Goal: Task Accomplishment & Management: Use online tool/utility

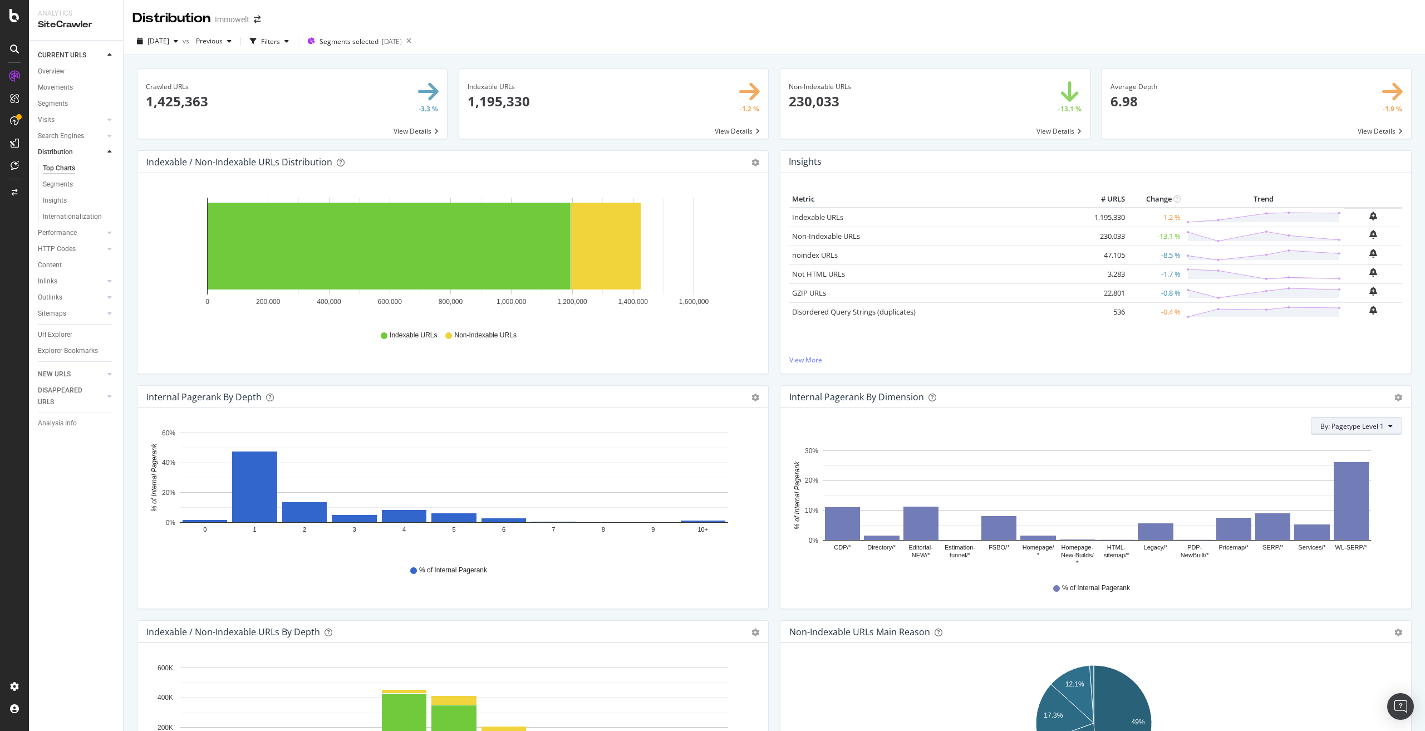
click at [1388, 425] on icon at bounding box center [1390, 425] width 4 height 7
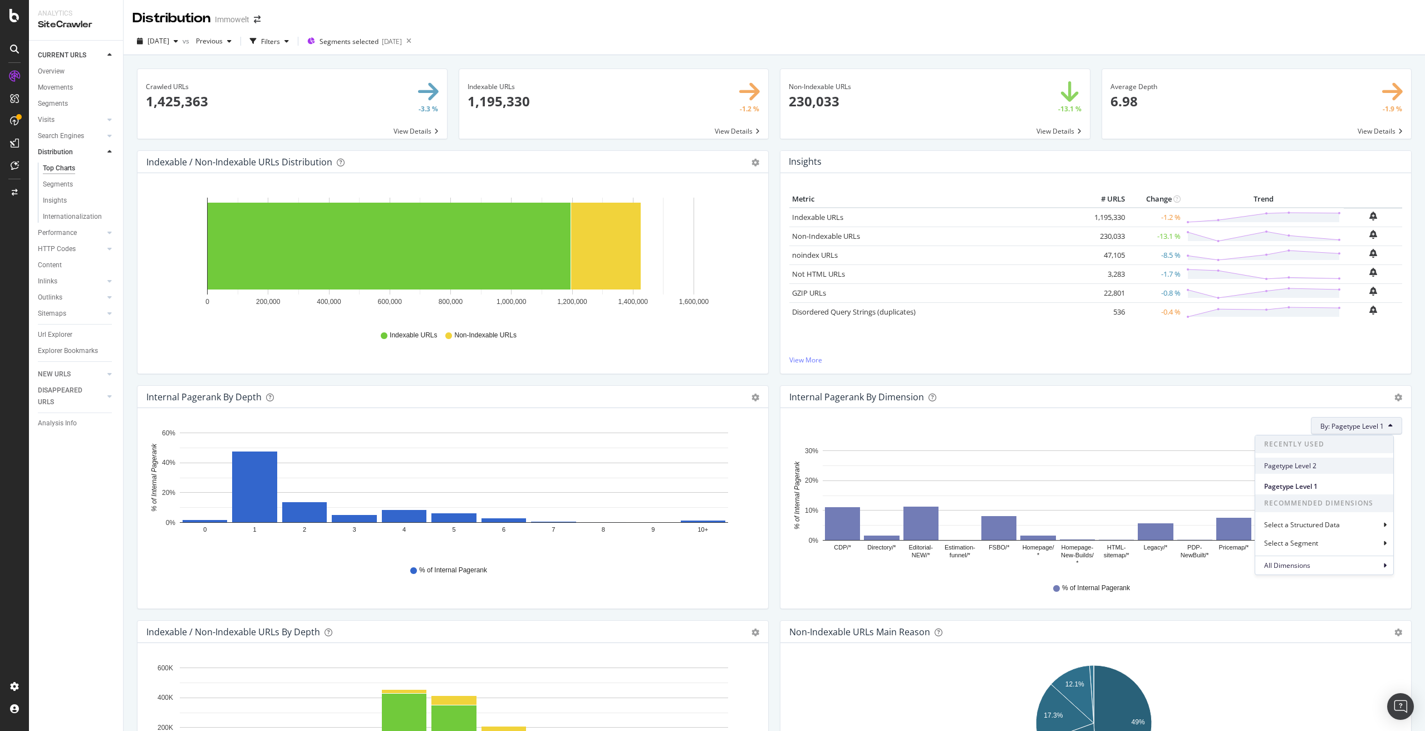
click at [1312, 466] on span "Pagetype Level 2" at bounding box center [1324, 466] width 120 height 10
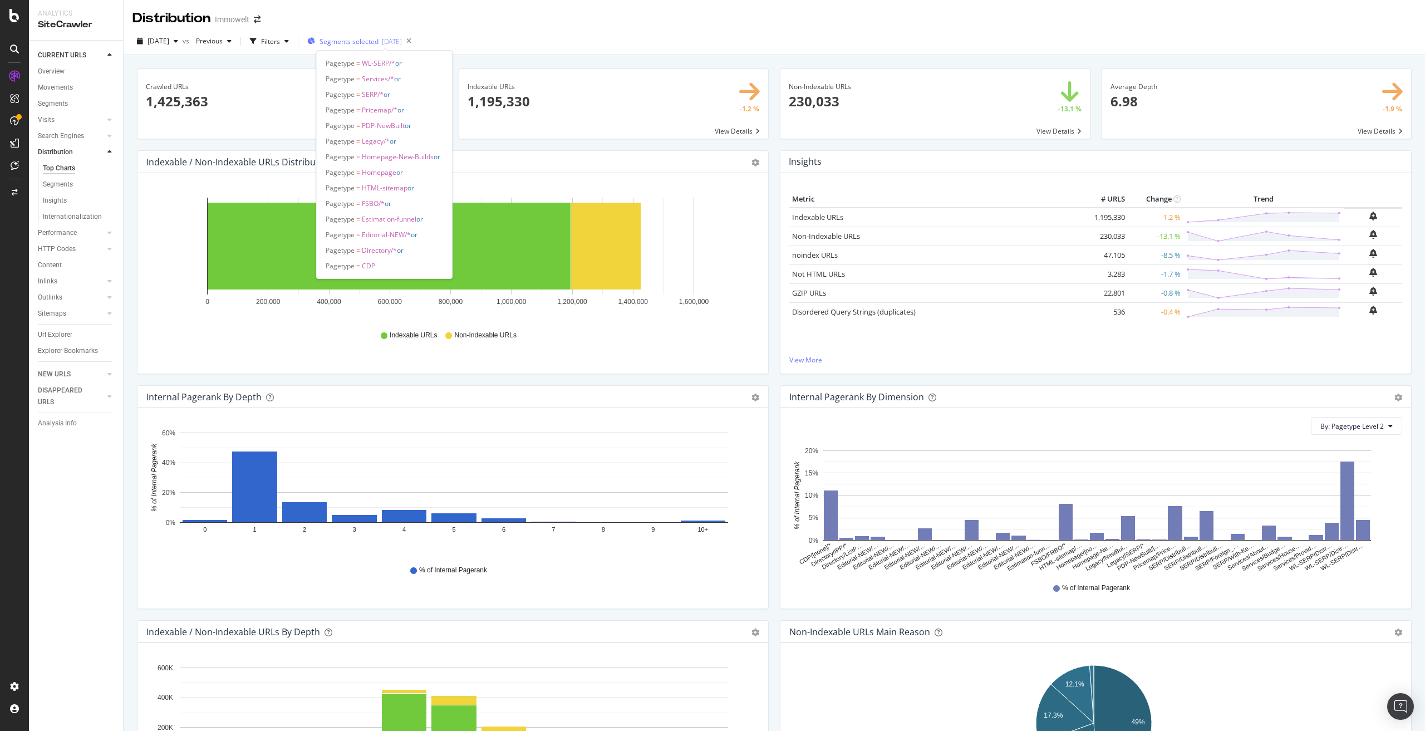
click at [378, 43] on span "Segments selected" at bounding box center [348, 41] width 59 height 9
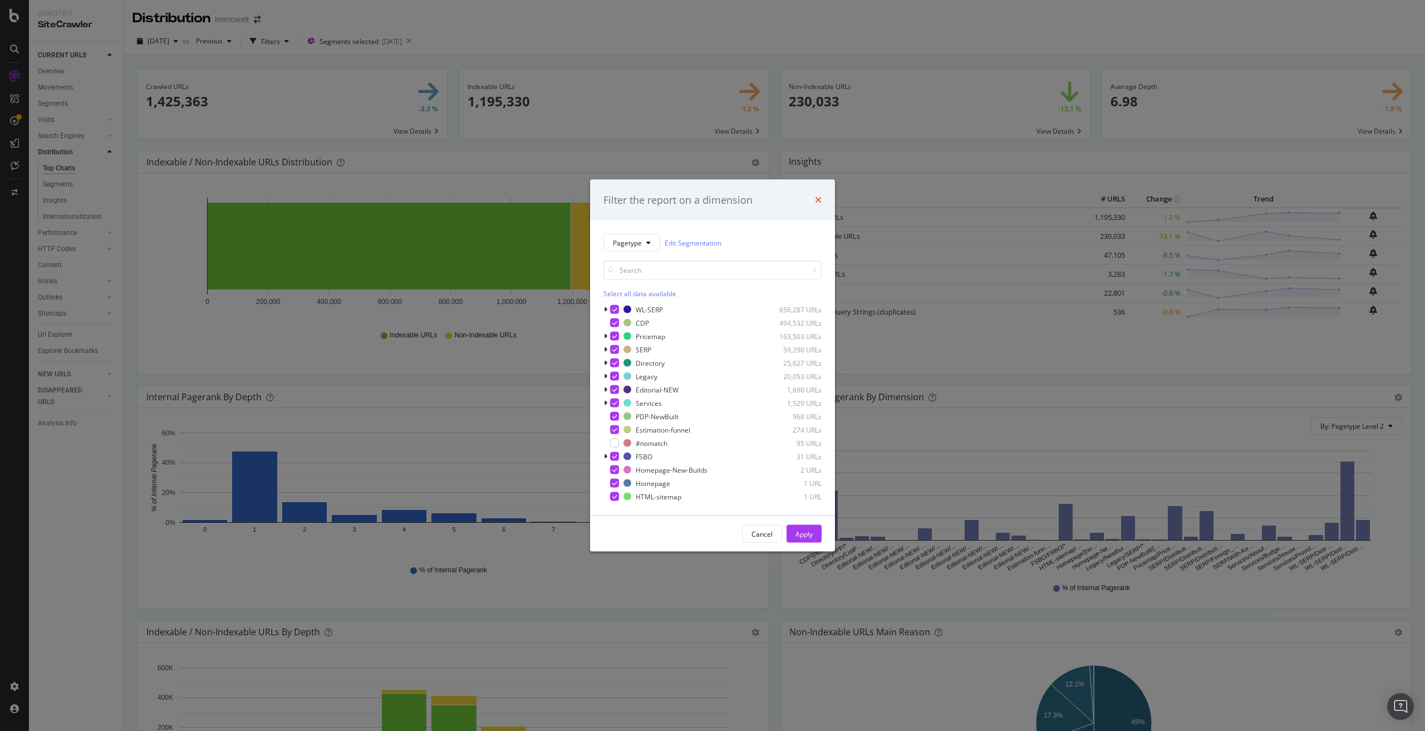
click at [818, 197] on icon "times" at bounding box center [818, 199] width 7 height 9
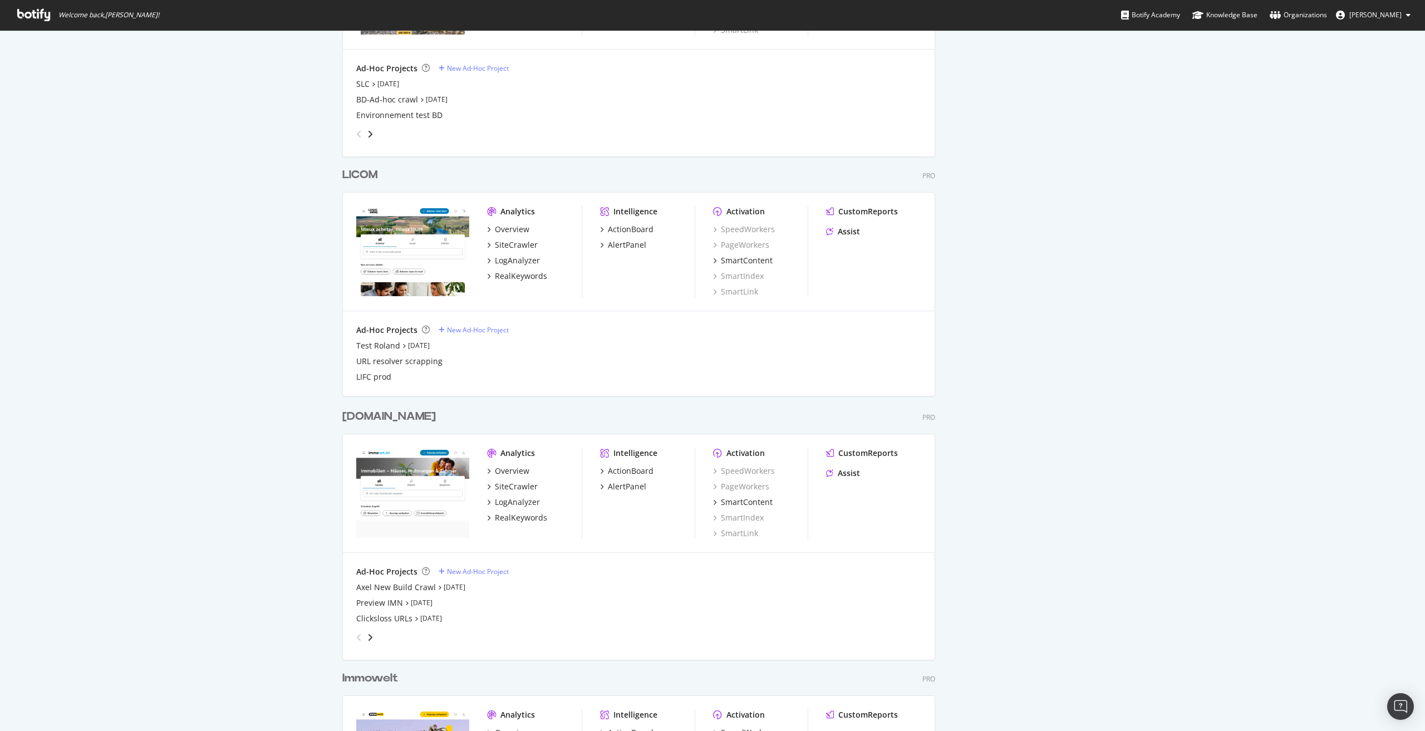
scroll to position [1335, 0]
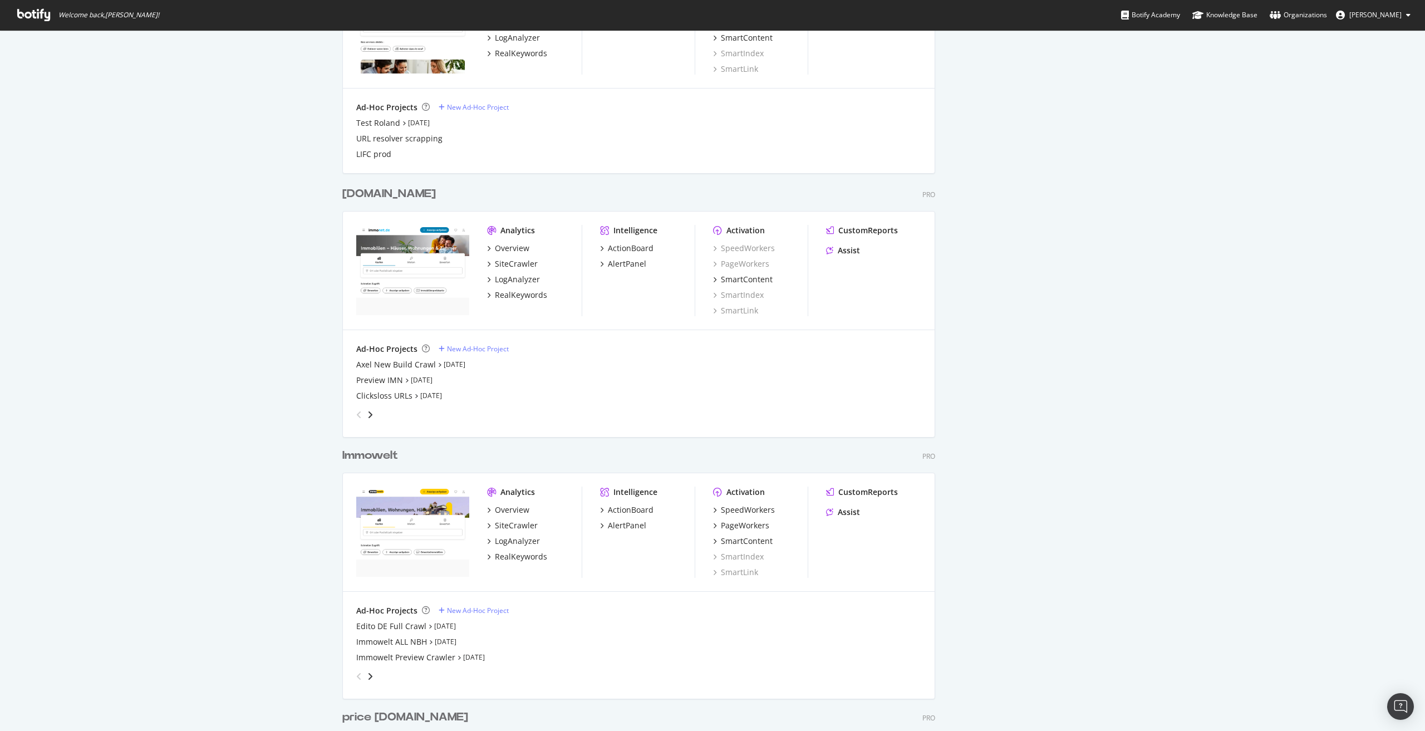
click at [386, 460] on div "Immowelt" at bounding box center [370, 455] width 56 height 16
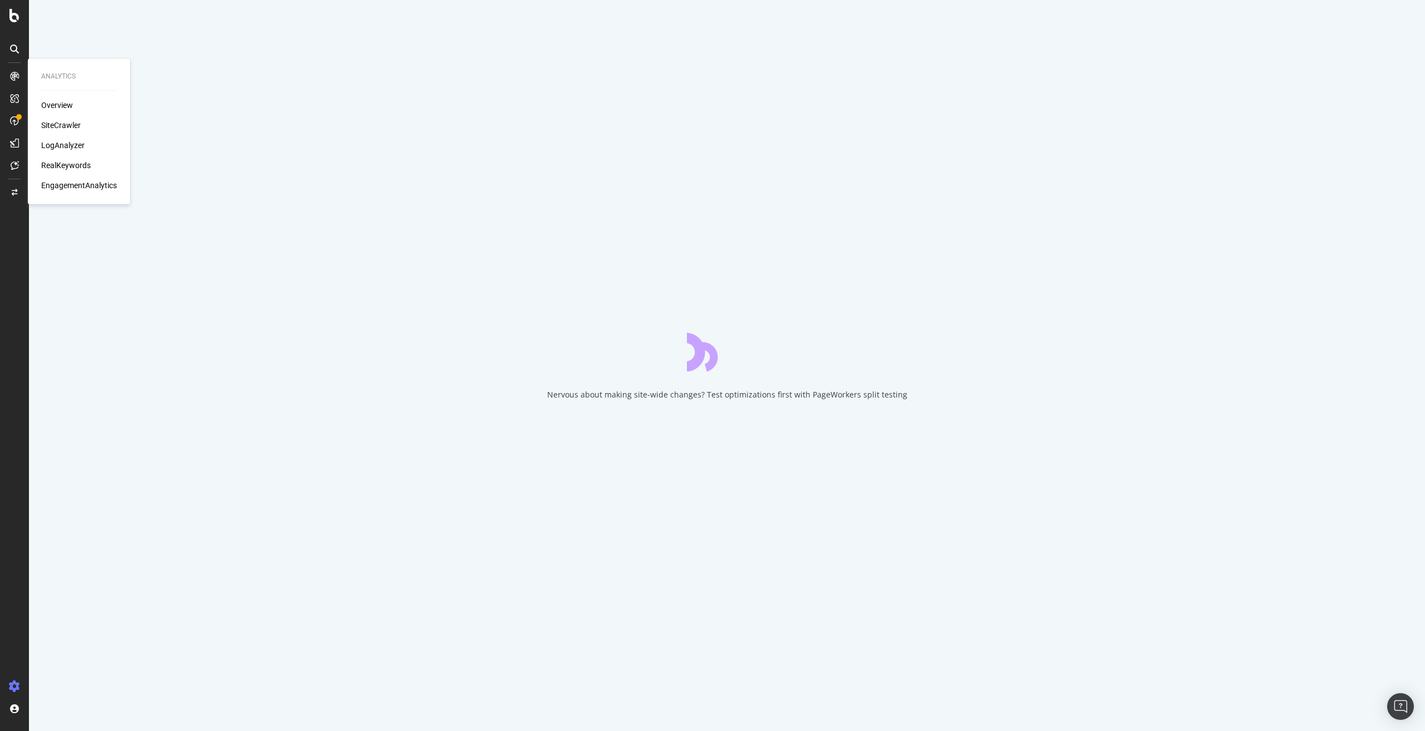
click at [61, 124] on div "SiteCrawler" at bounding box center [61, 125] width 40 height 11
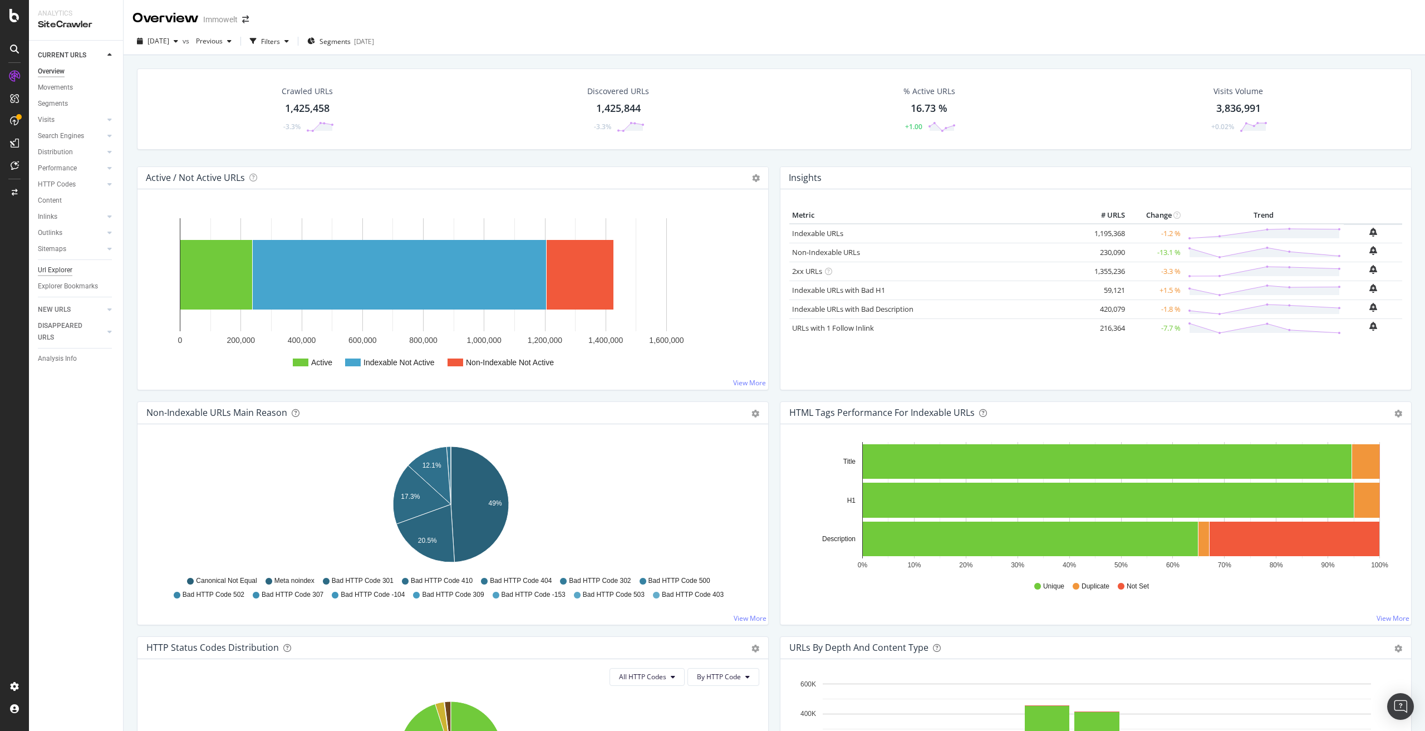
click at [56, 268] on div "Url Explorer" at bounding box center [55, 270] width 34 height 12
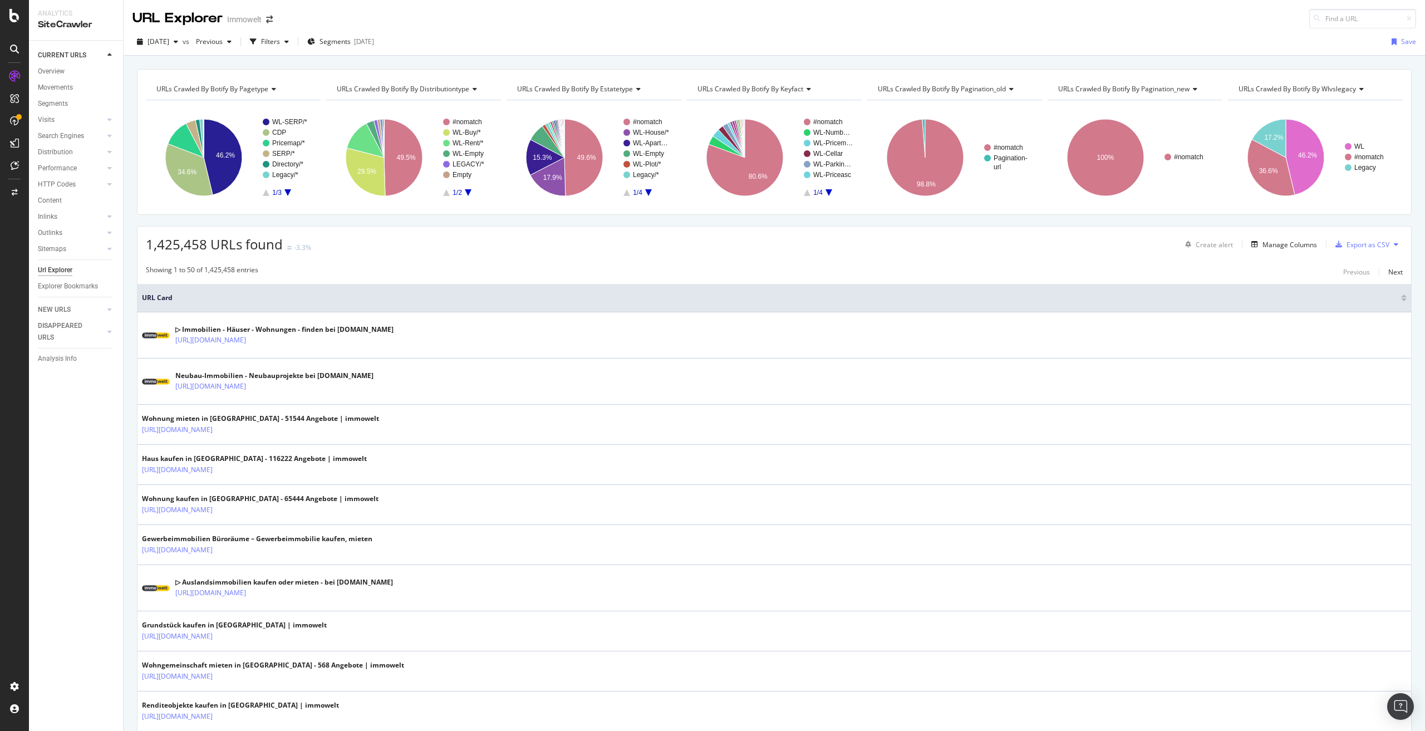
click at [928, 89] on span "URLs Crawled By Botify By pagination_old" at bounding box center [942, 88] width 128 height 9
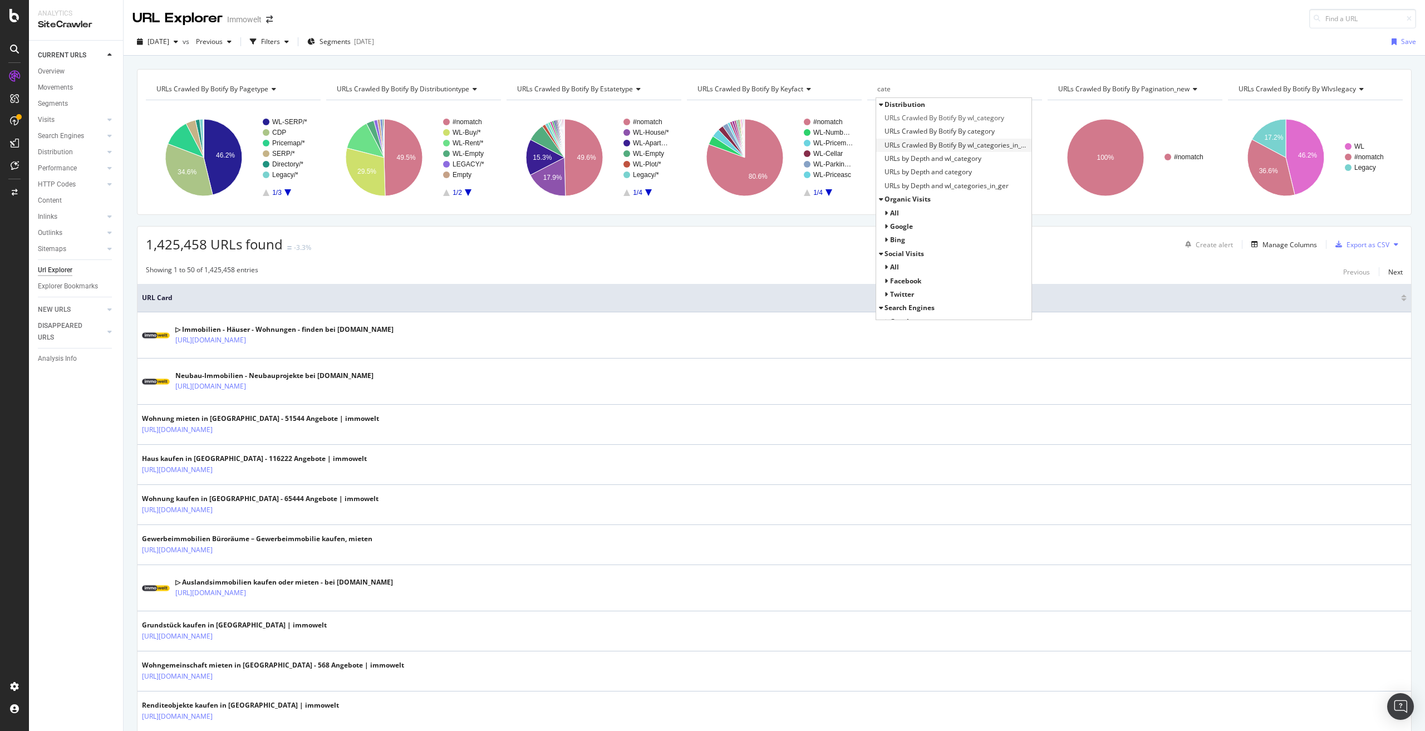
type input "cate"
click at [990, 150] on span "URLs Crawled By Botify By wl_categories_in_ger" at bounding box center [956, 145] width 144 height 11
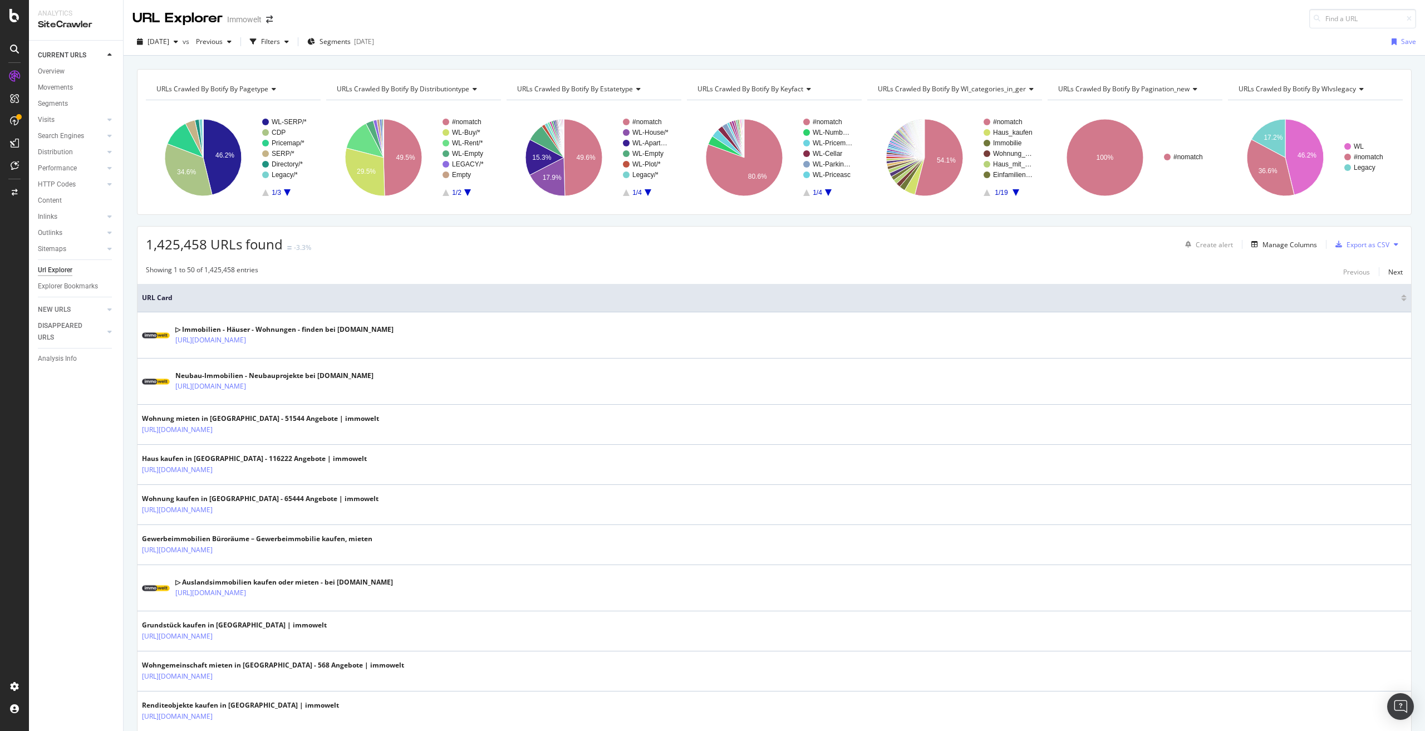
click at [968, 89] on span "URLs Crawled By Botify By wl_categories_in_ger" at bounding box center [952, 88] width 148 height 9
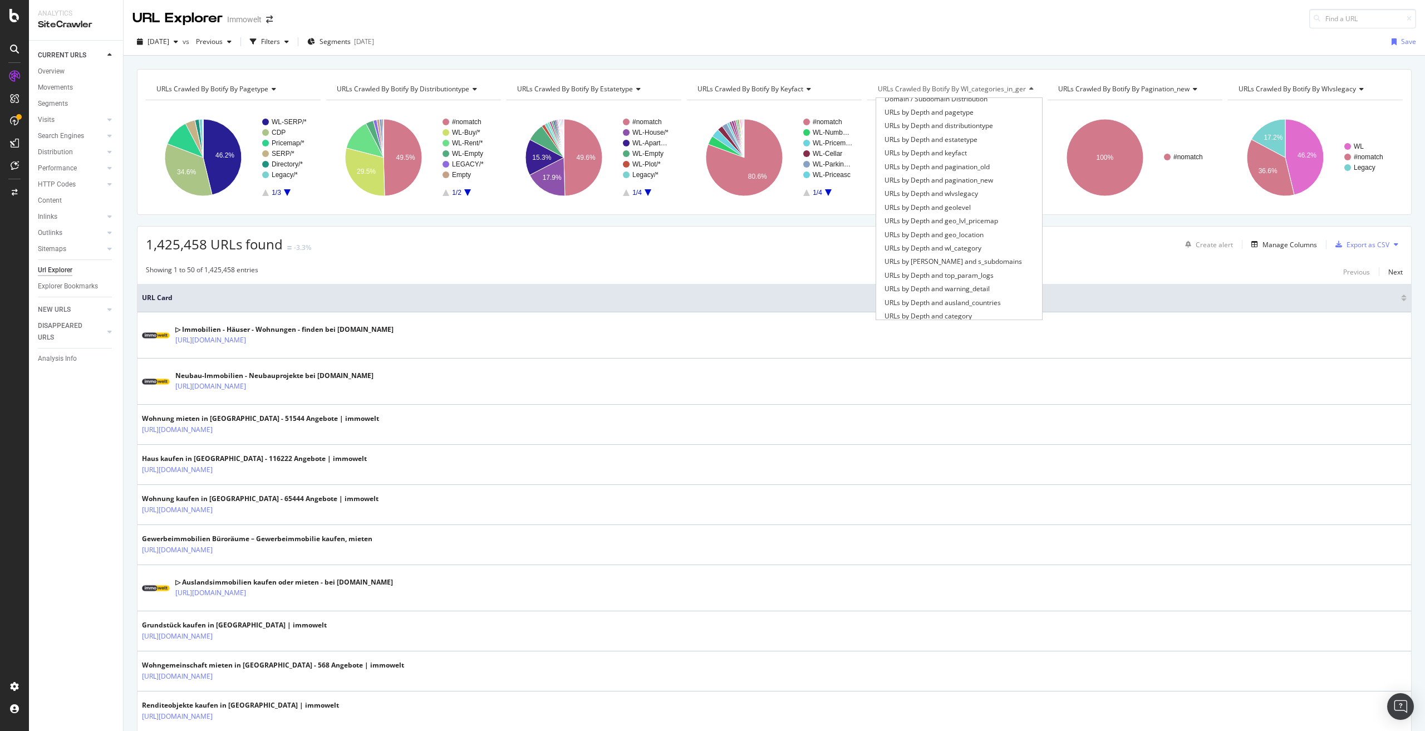
scroll to position [501, 0]
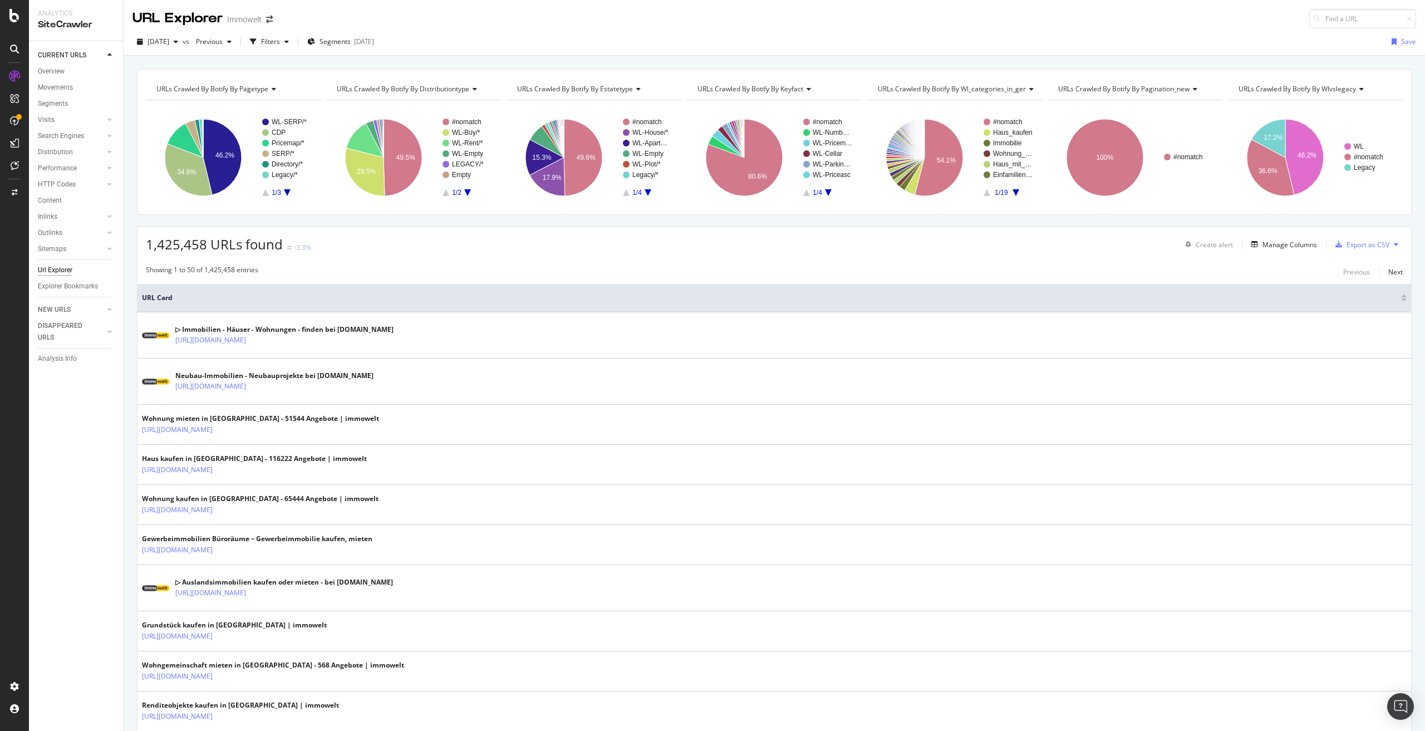
click at [1090, 247] on div "1,425,458 URLs found -3.3% Create alert Manage Columns Export as CSV" at bounding box center [773, 239] width 1273 height 27
click at [943, 171] on icon "A chart." at bounding box center [938, 157] width 48 height 77
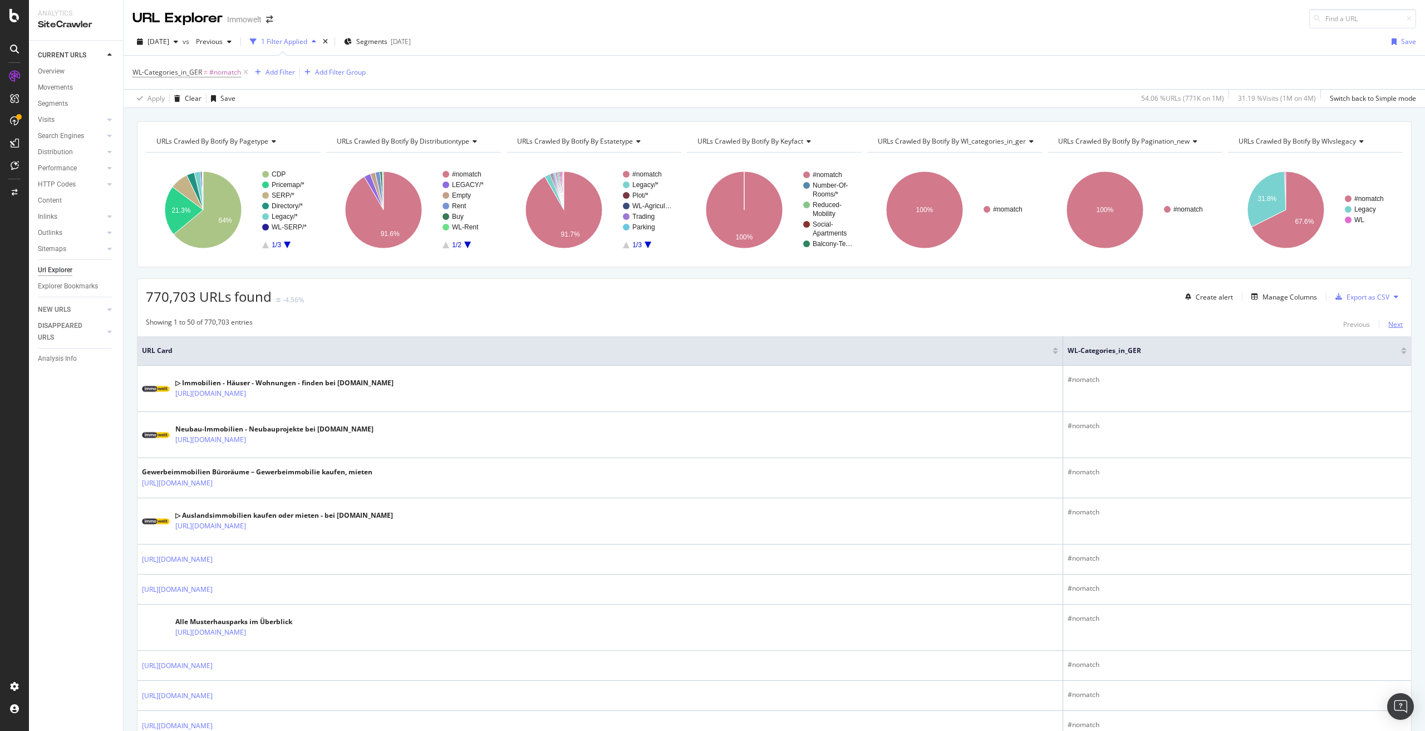
click at [1388, 324] on div "Next" at bounding box center [1395, 323] width 14 height 9
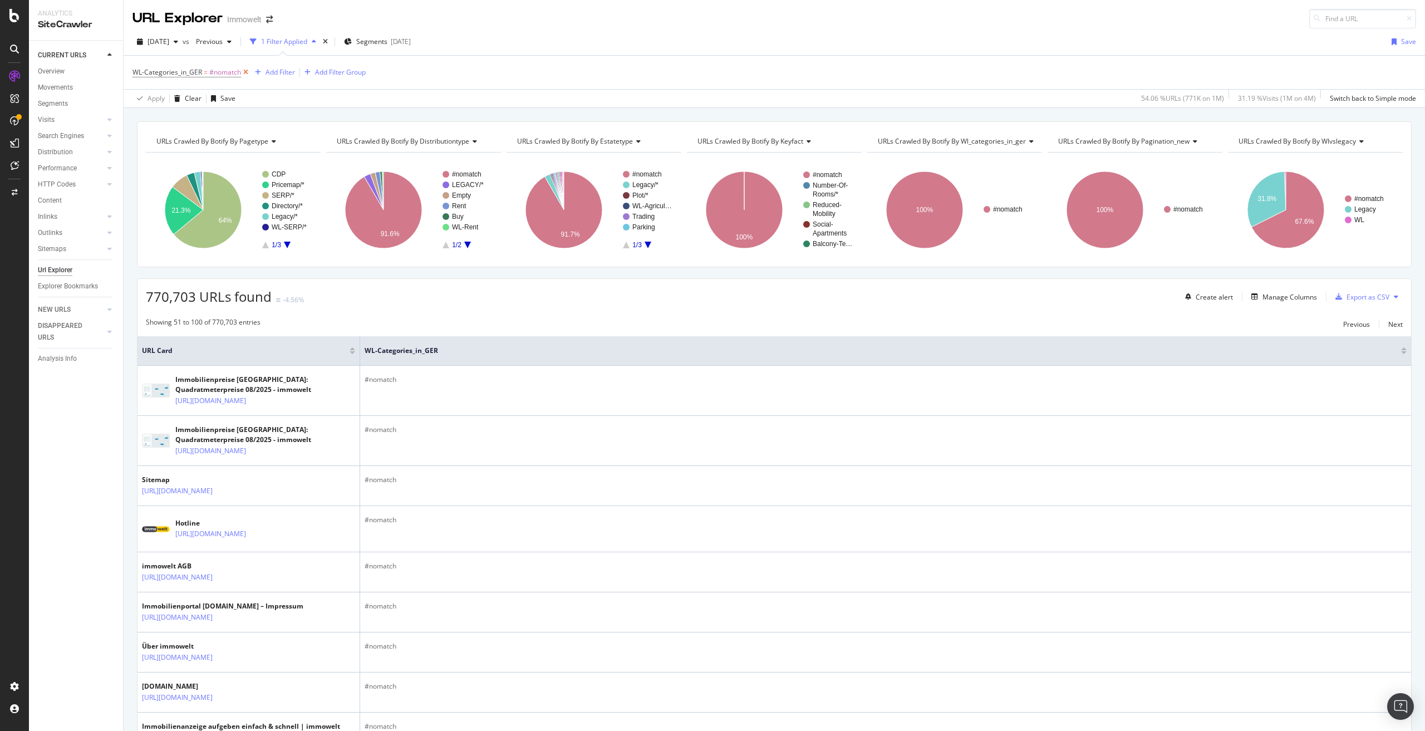
click at [245, 70] on icon at bounding box center [245, 72] width 9 height 11
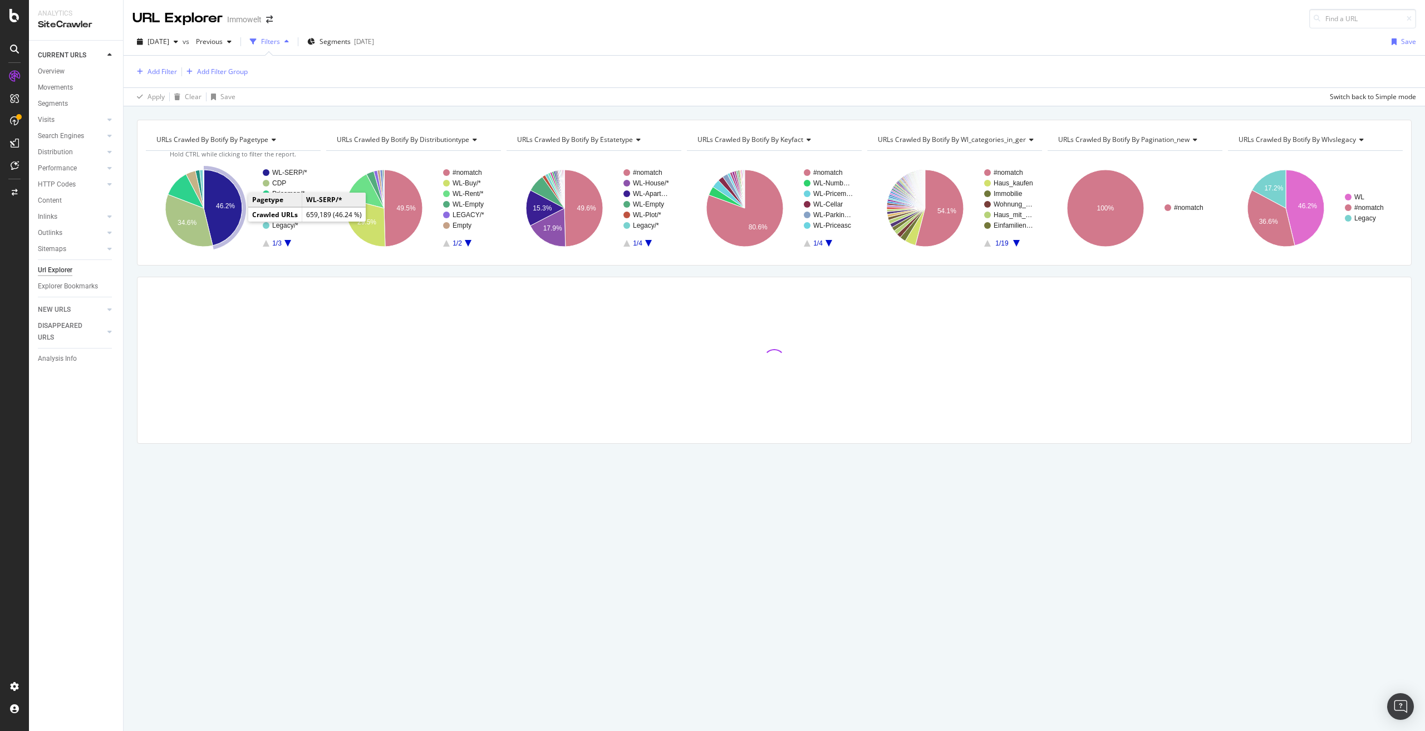
click at [234, 215] on icon "A chart." at bounding box center [223, 208] width 38 height 76
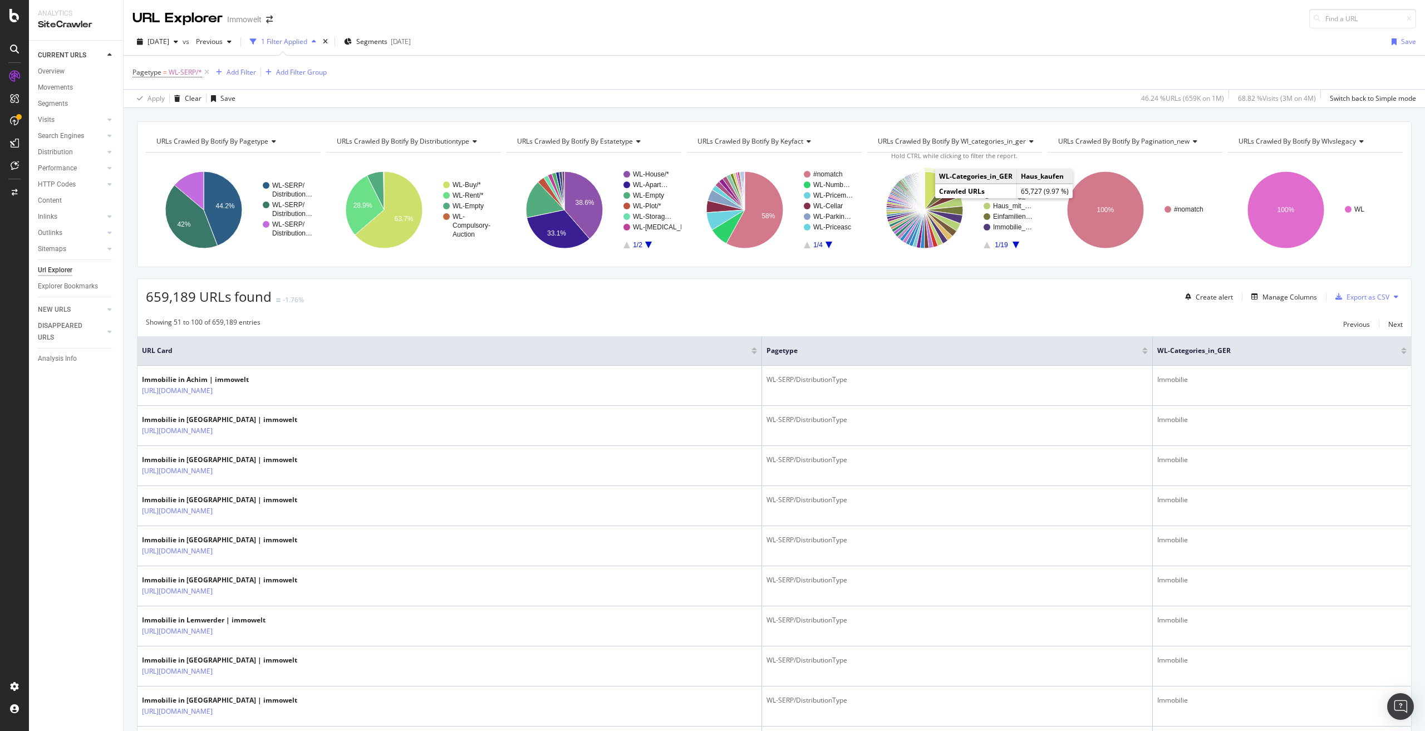
click at [926, 184] on icon "A chart." at bounding box center [935, 190] width 22 height 38
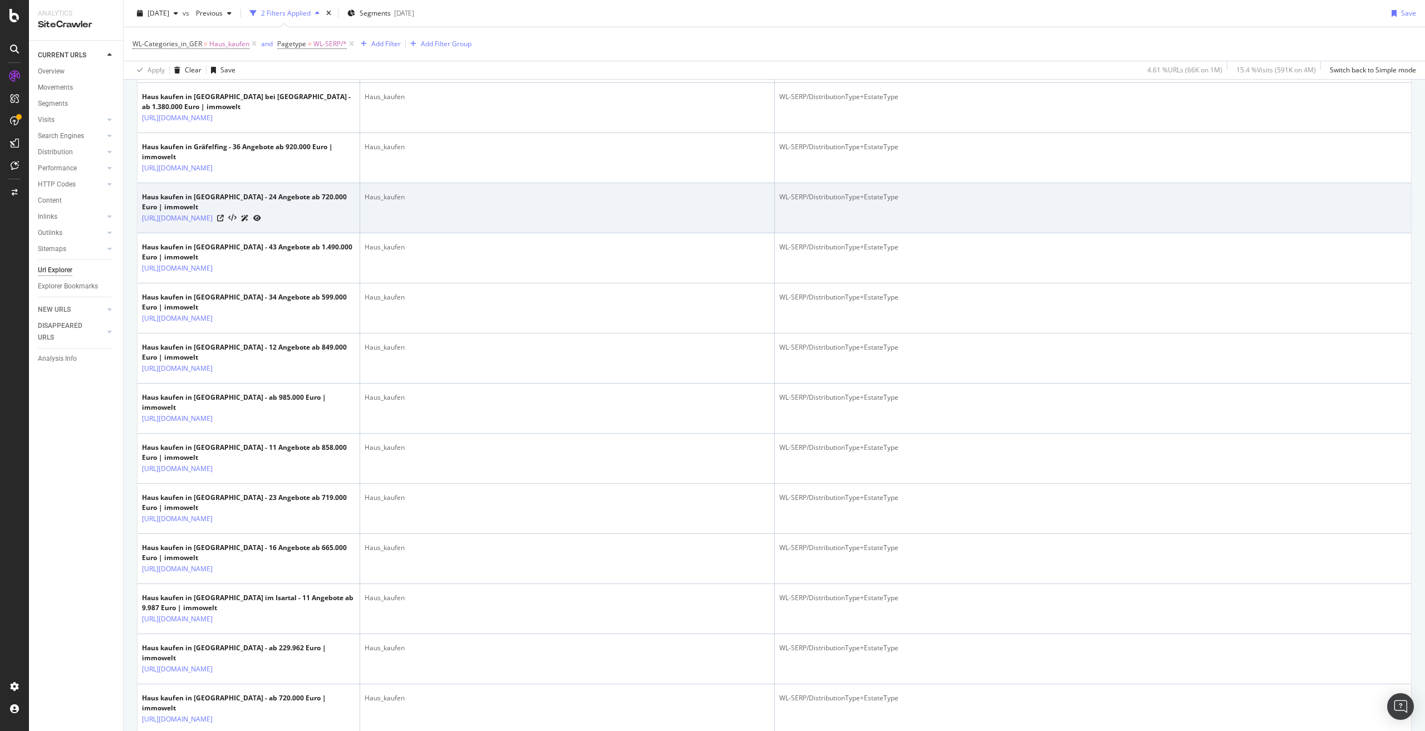
scroll to position [890, 0]
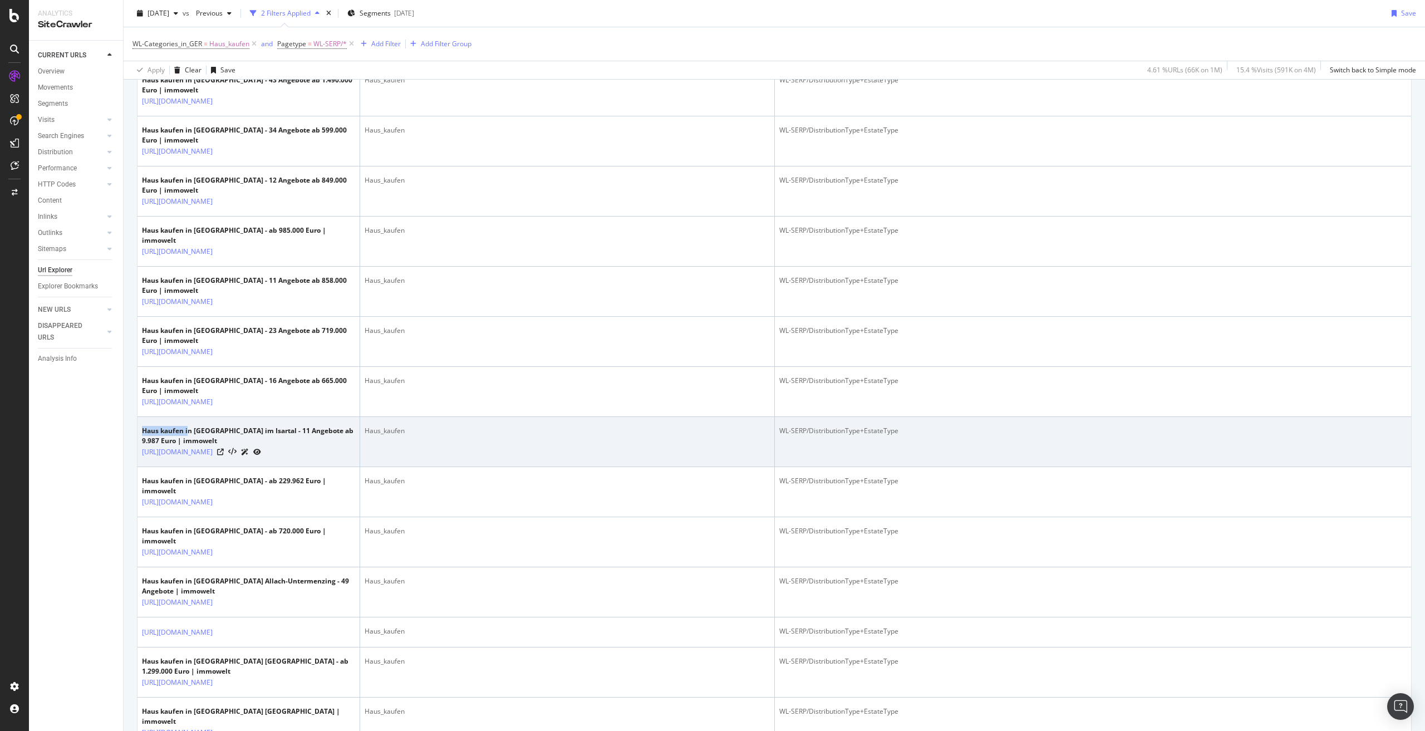
drag, startPoint x: 144, startPoint y: 580, endPoint x: 188, endPoint y: 584, distance: 44.7
click at [188, 446] on div "Haus kaufen in Pullach im Isartal - 11 Angebote ab 9.987 Euro | immowelt" at bounding box center [248, 436] width 213 height 20
copy div "Haus kaufen i"
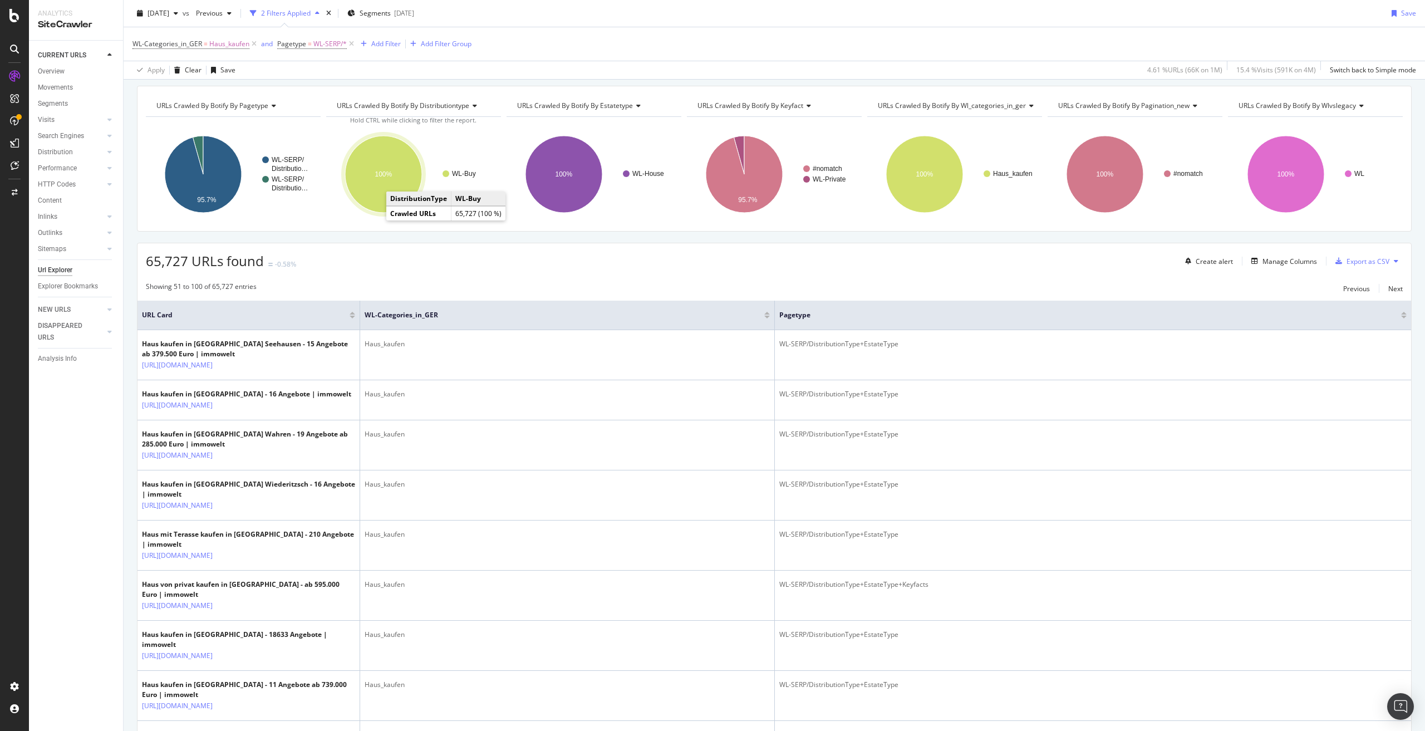
scroll to position [0, 0]
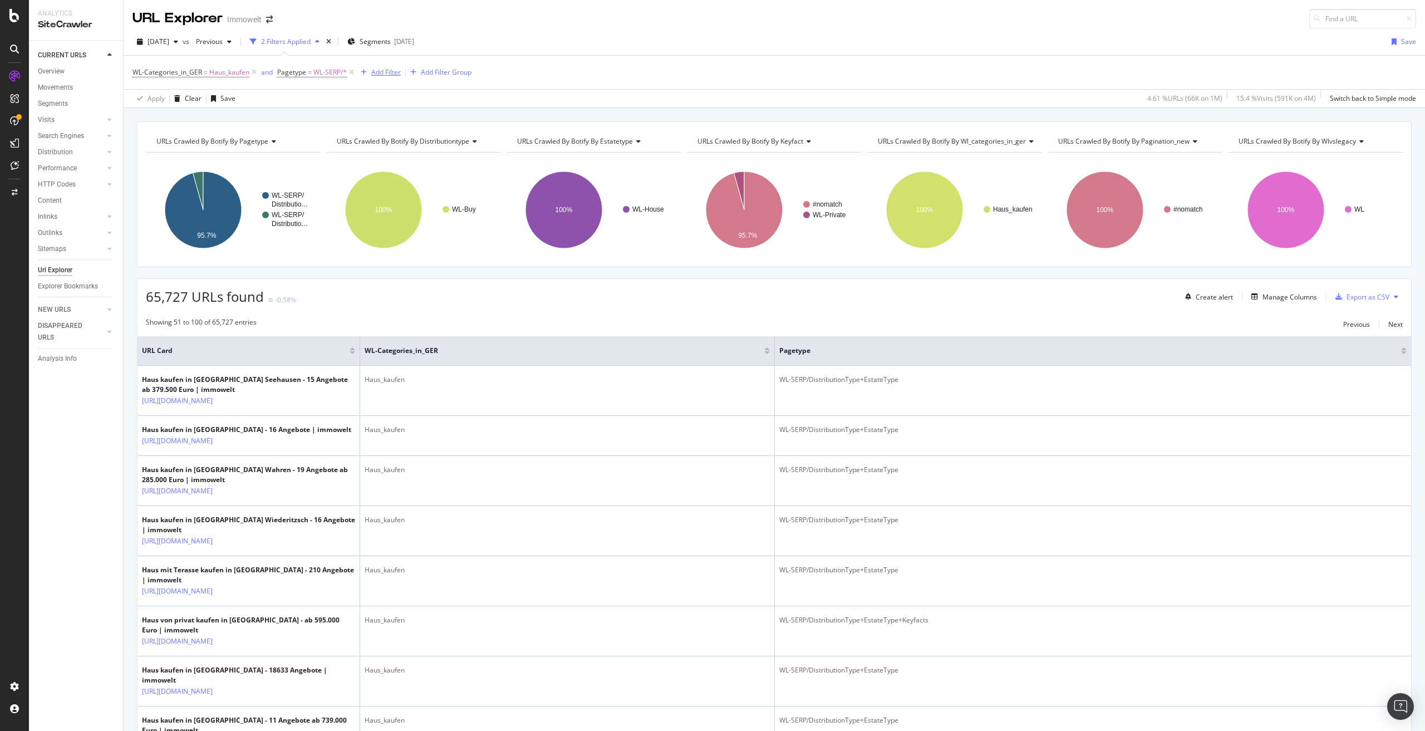
click at [377, 70] on div "Add Filter" at bounding box center [385, 71] width 29 height 9
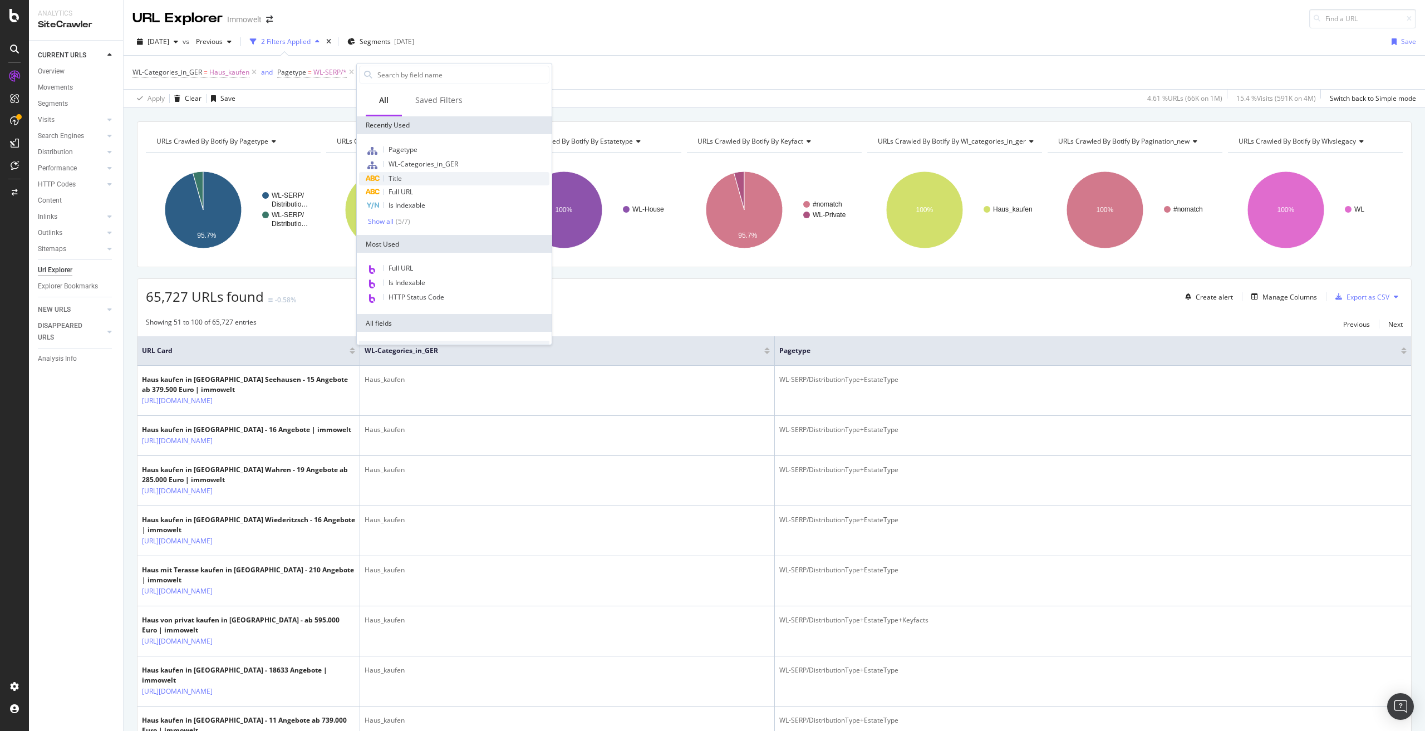
click at [409, 176] on div "Title" at bounding box center [454, 178] width 190 height 13
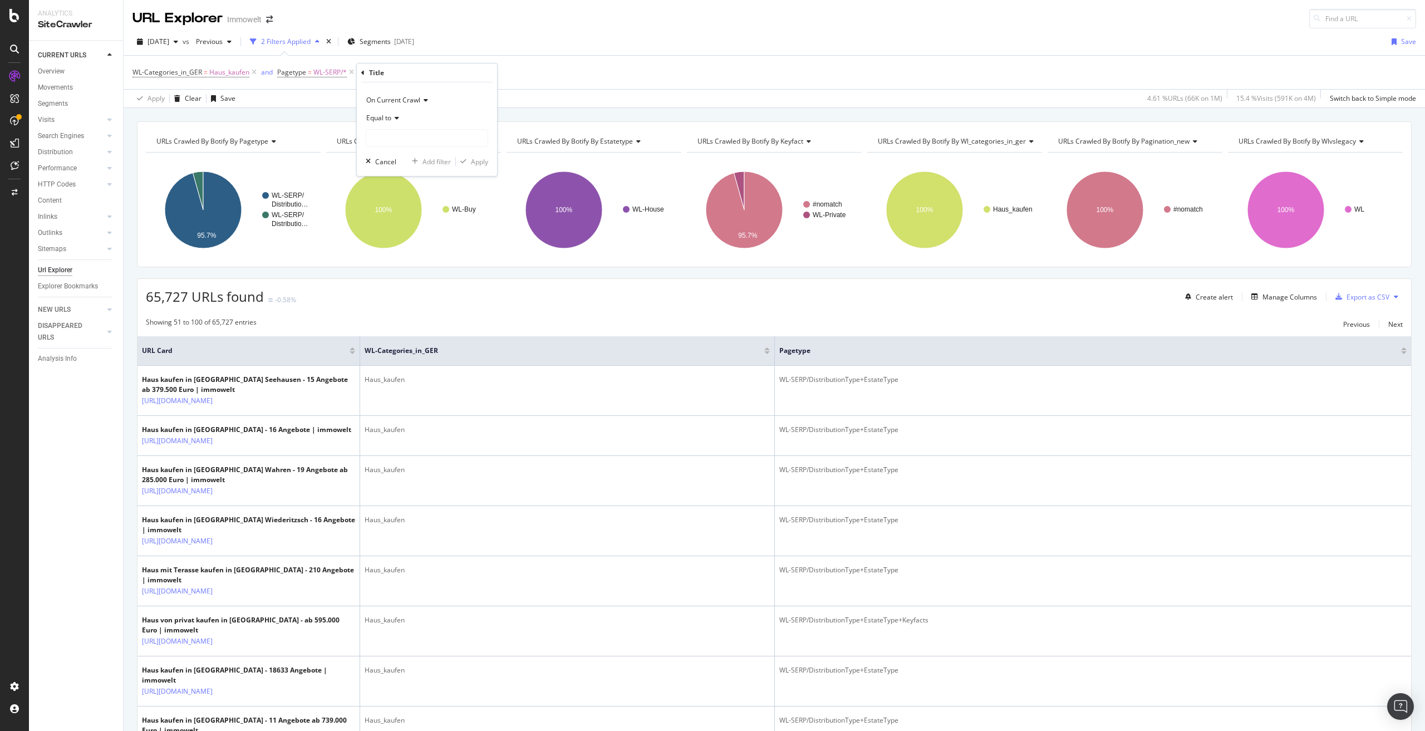
click at [396, 116] on icon at bounding box center [395, 118] width 8 height 7
click at [416, 242] on span "Doesn't contain" at bounding box center [395, 242] width 48 height 9
click at [393, 116] on span "Doesn't contain" at bounding box center [390, 117] width 48 height 9
click at [396, 182] on span "Doesn't start with" at bounding box center [398, 184] width 55 height 9
click at [410, 140] on input "text" at bounding box center [426, 138] width 121 height 18
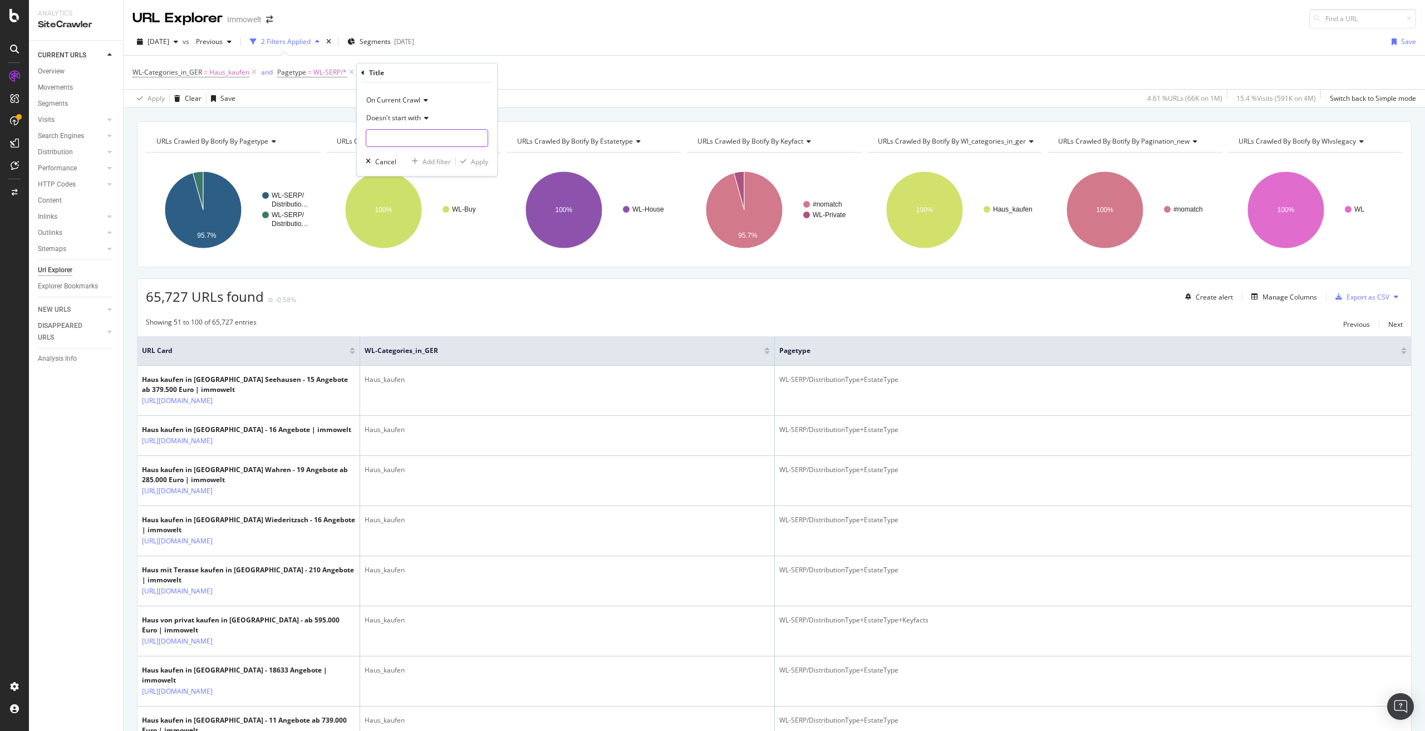
paste input "Haus kaufen i"
type input "Haus kaufen i"
click at [477, 159] on div "Apply" at bounding box center [479, 161] width 17 height 9
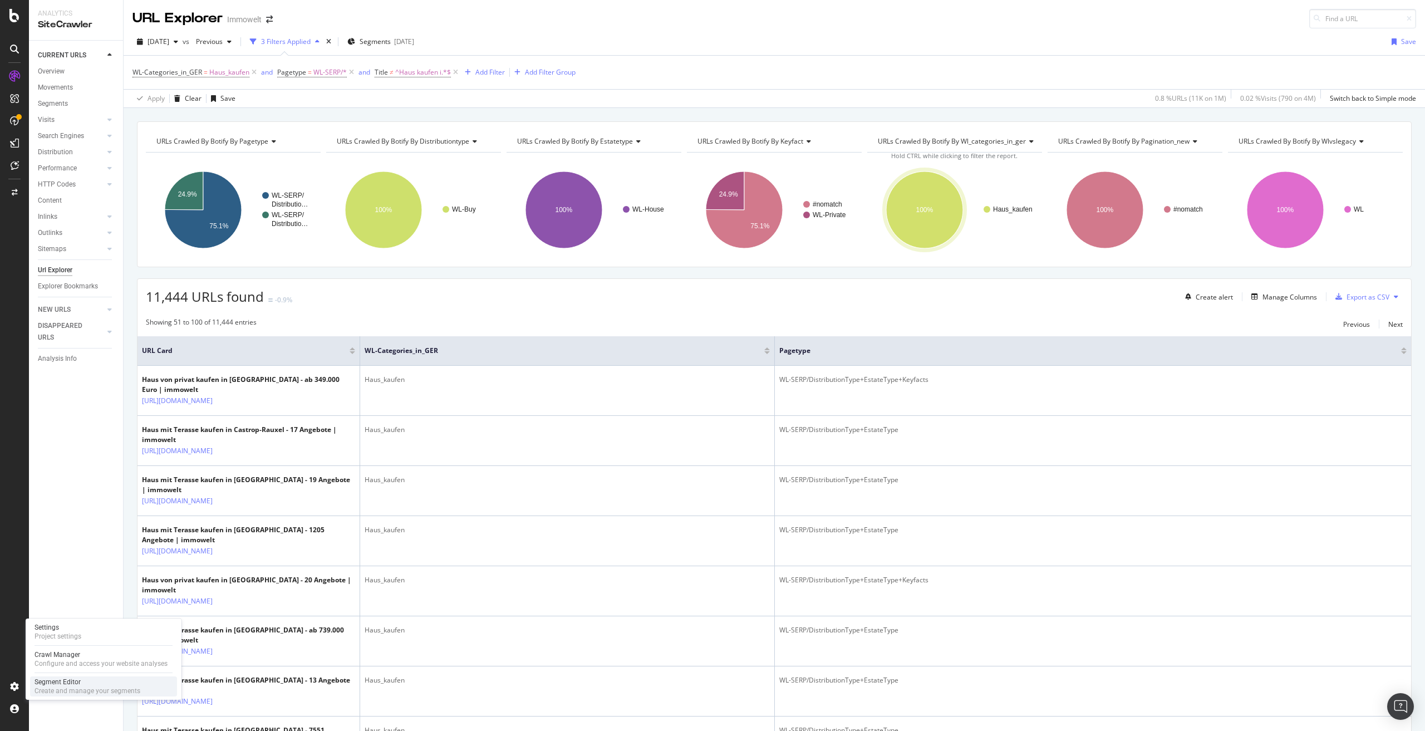
click at [74, 687] on div "Create and manage your segments" at bounding box center [87, 690] width 106 height 9
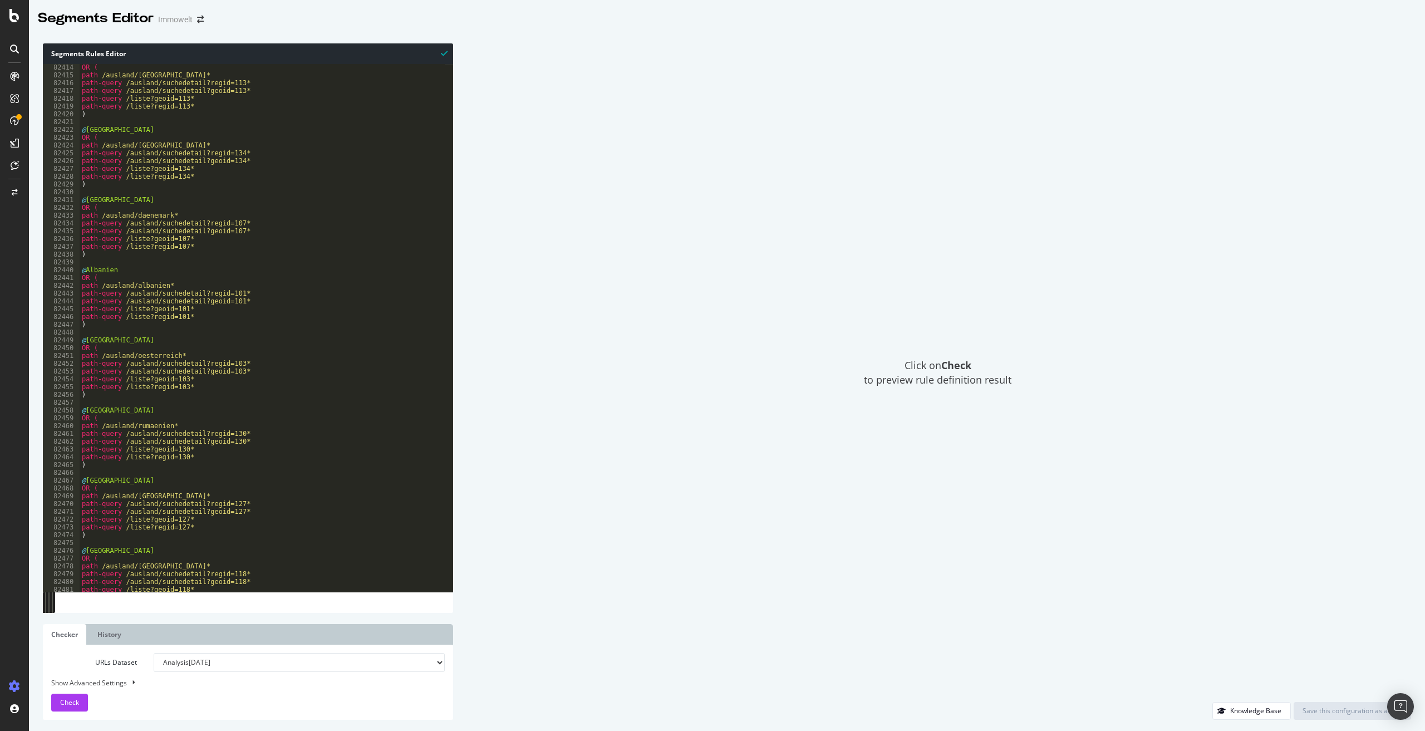
scroll to position [17715, 0]
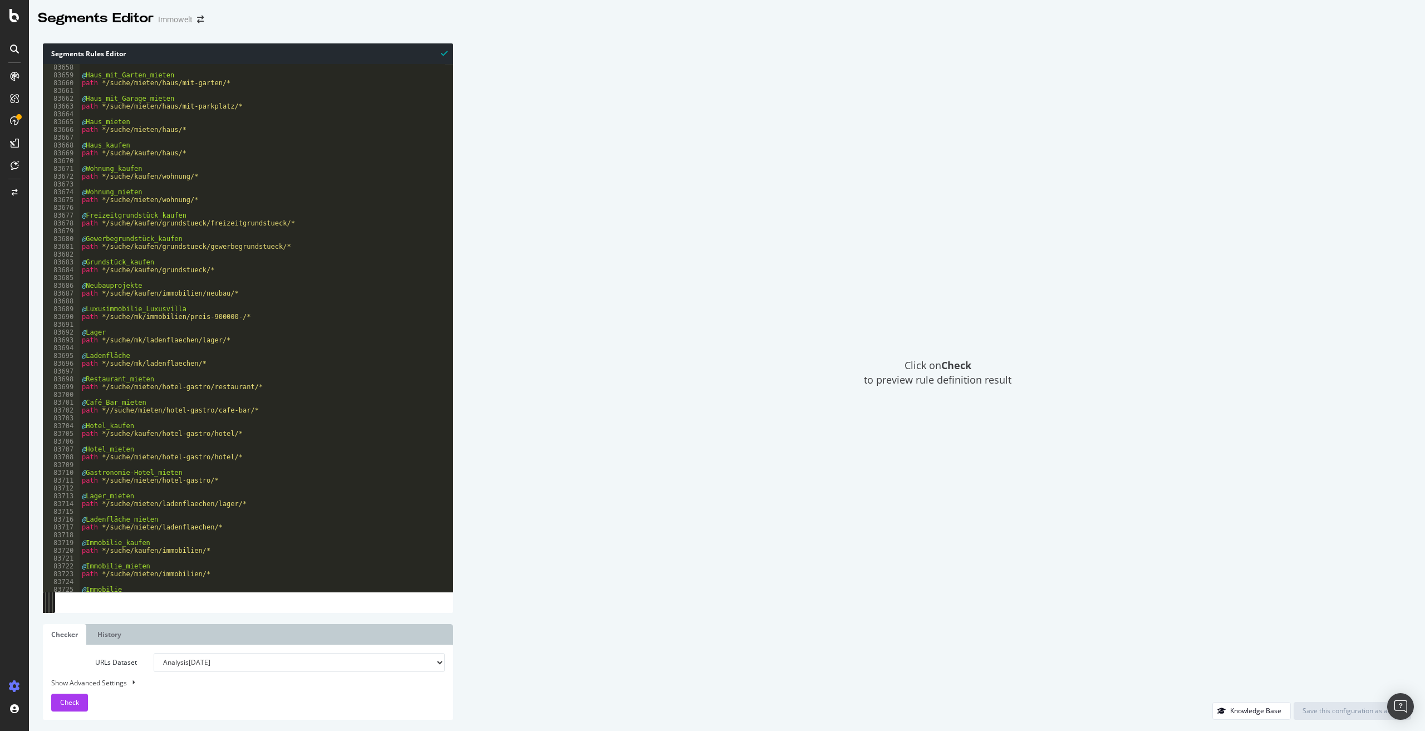
type textarea "@Haus_mieten"
drag, startPoint x: 133, startPoint y: 119, endPoint x: 79, endPoint y: 120, distance: 54.0
click at [79, 120] on div "@Haus_mieten 83658 83659 83660 83661 83662 83663 83664 83665 83666 83667 83668 …" at bounding box center [248, 328] width 410 height 528
click at [361, 94] on div "@ Haus_mit_Garten_mieten path */suche/mieten/haus/mit-garten/* @ Haus_mit_Garag…" at bounding box center [420, 330] width 680 height 535
drag, startPoint x: 323, startPoint y: 69, endPoint x: 290, endPoint y: 75, distance: 32.8
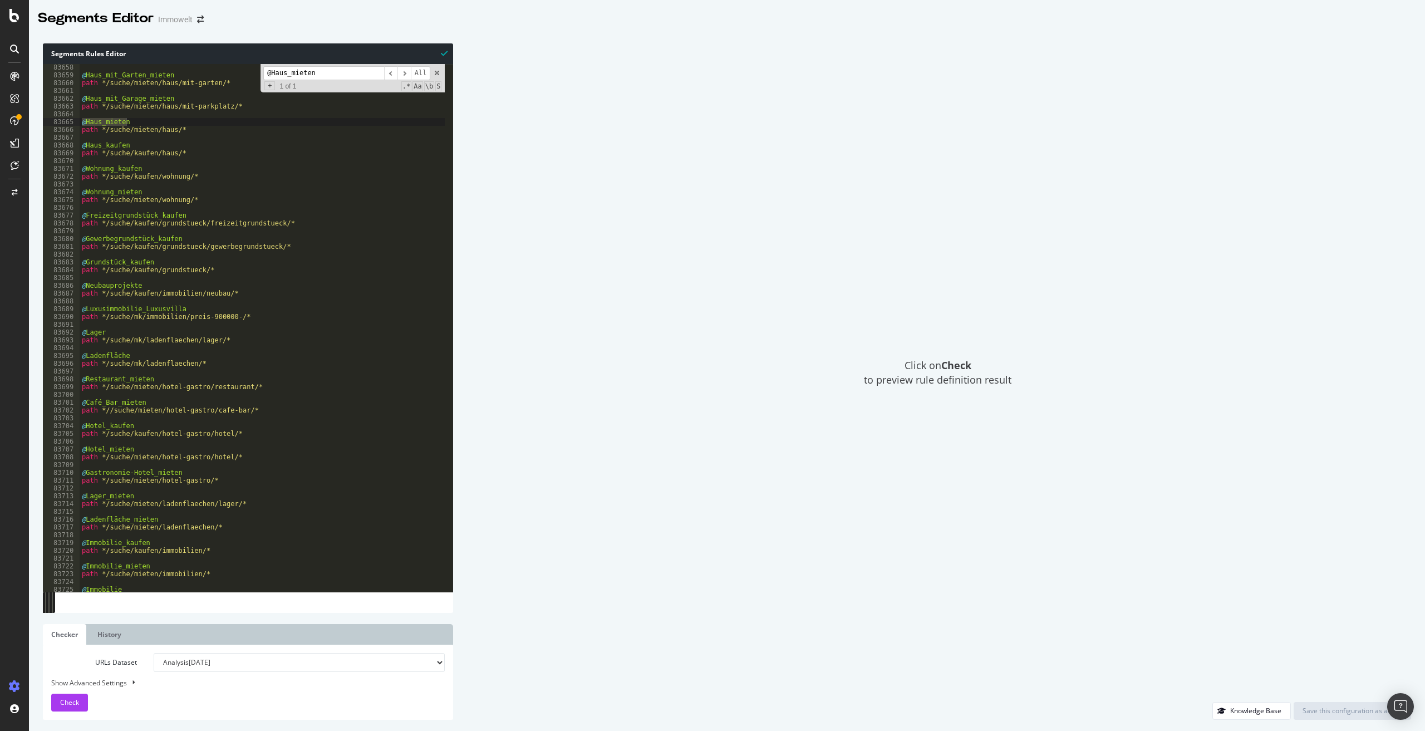
click at [290, 75] on input "@Haus_mieten" at bounding box center [323, 73] width 121 height 14
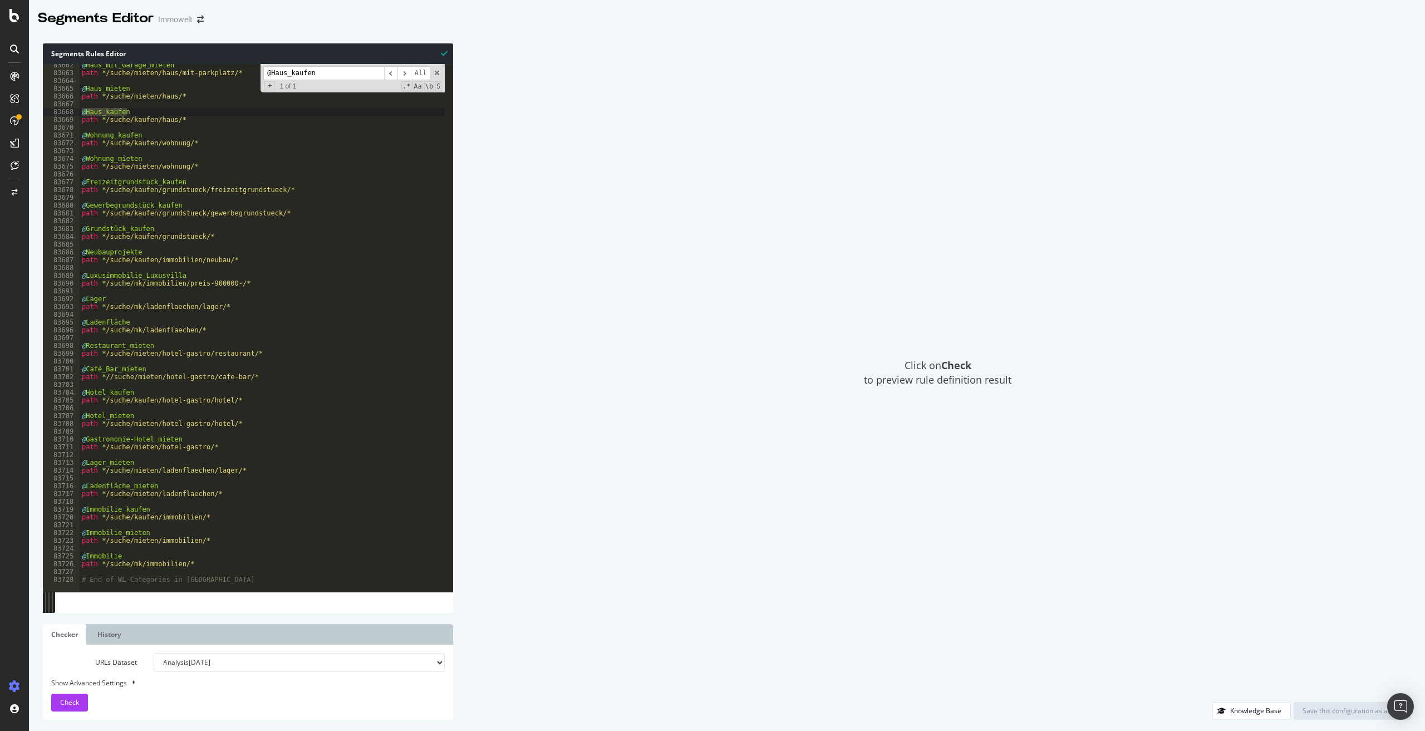
type input "@Haus_kaufen"
type textarea "path */suche/mk/immobilien/*"
click at [107, 565] on div "@ Haus_mit_Garage_mieten path */suche/mieten/haus/mit-parkplatz/* @ Haus_mieten…" at bounding box center [420, 328] width 680 height 535
click at [316, 71] on input "@Haus_kaufen" at bounding box center [323, 73] width 121 height 14
drag, startPoint x: 321, startPoint y: 71, endPoint x: 260, endPoint y: 80, distance: 61.3
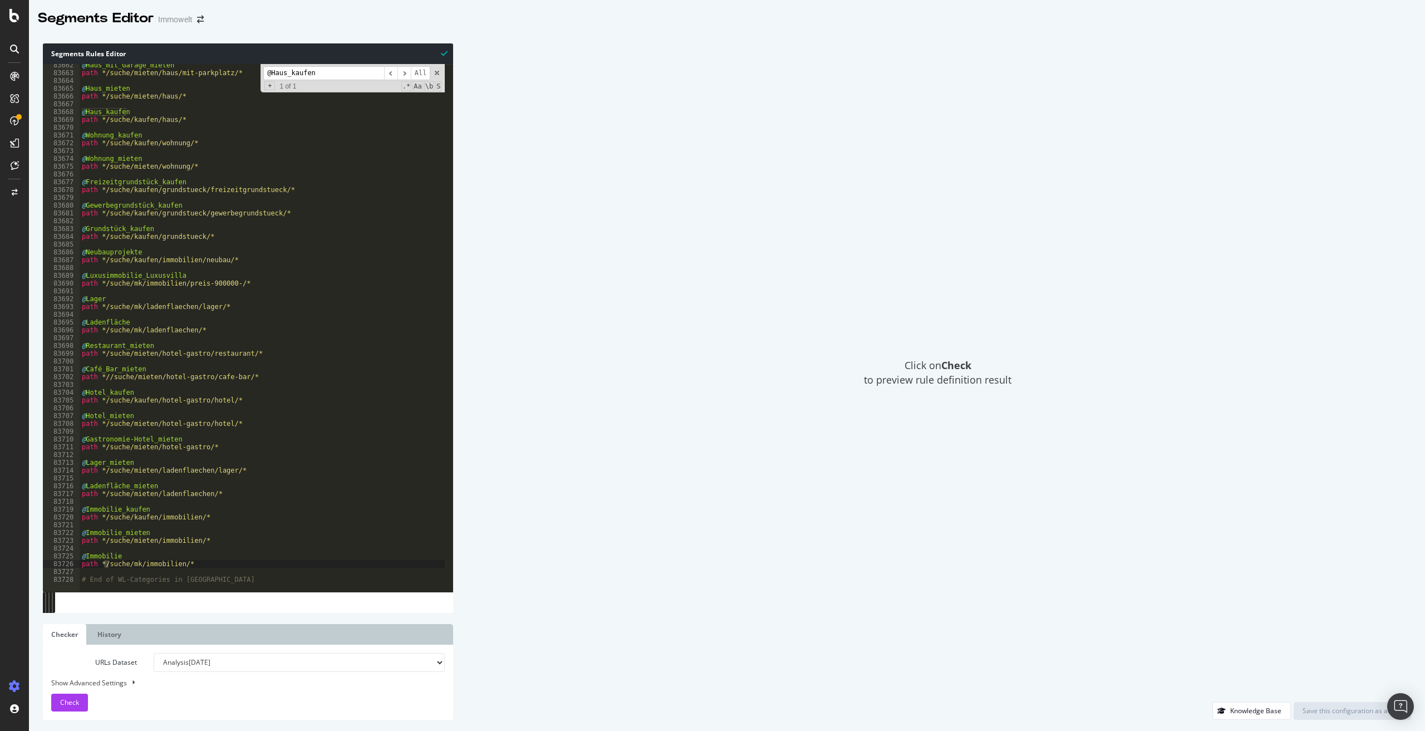
click at [260, 80] on div "@ Haus_mit_Garage_mieten path */suche/mieten/haus/mit-parkplatz/* @ Haus_mieten…" at bounding box center [262, 328] width 365 height 528
click at [322, 71] on input "@Haus_kaufen" at bounding box center [323, 73] width 121 height 14
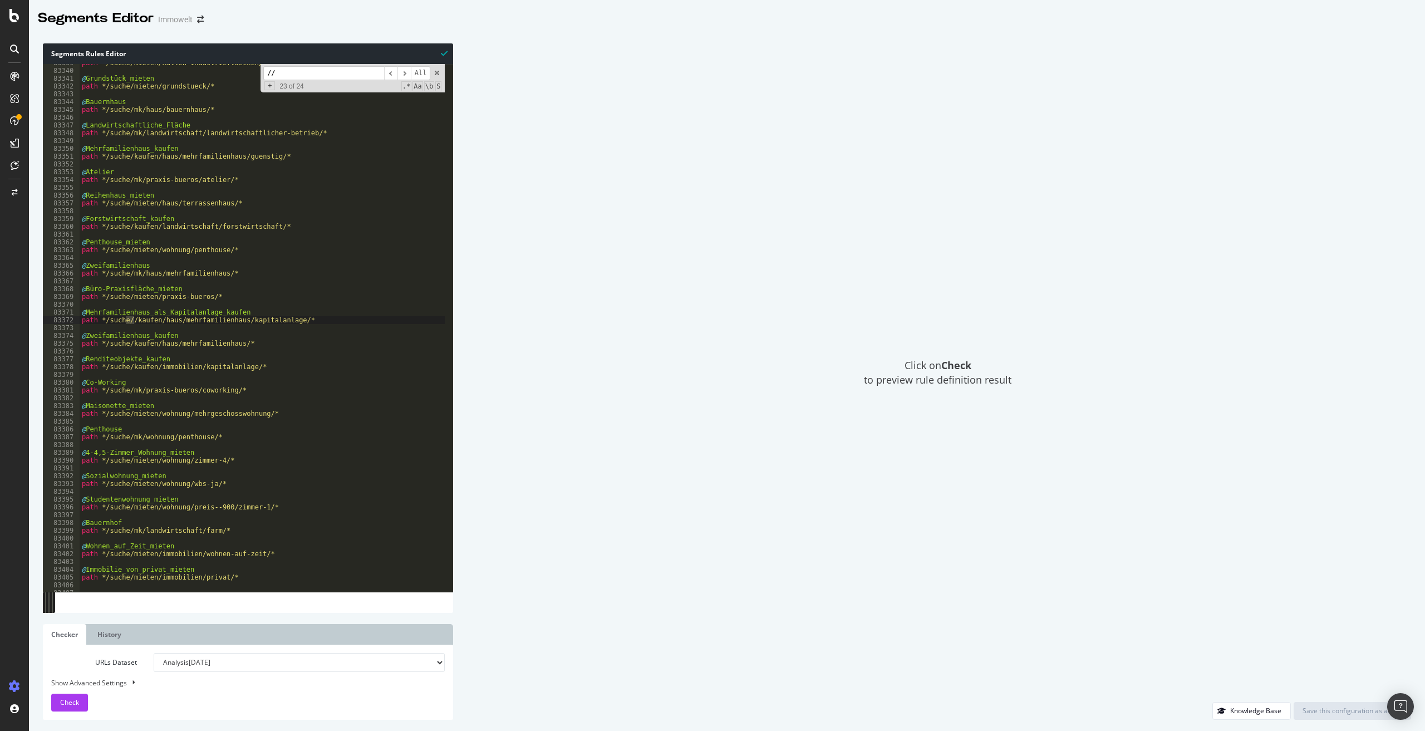
type input "//"
click at [133, 321] on div "path */suche/mieten/hallen-industrieflaechen/werkstatt/* @ Grundstück_mieten pa…" at bounding box center [262, 328] width 365 height 528
click at [314, 75] on input "//" at bounding box center [323, 73] width 121 height 14
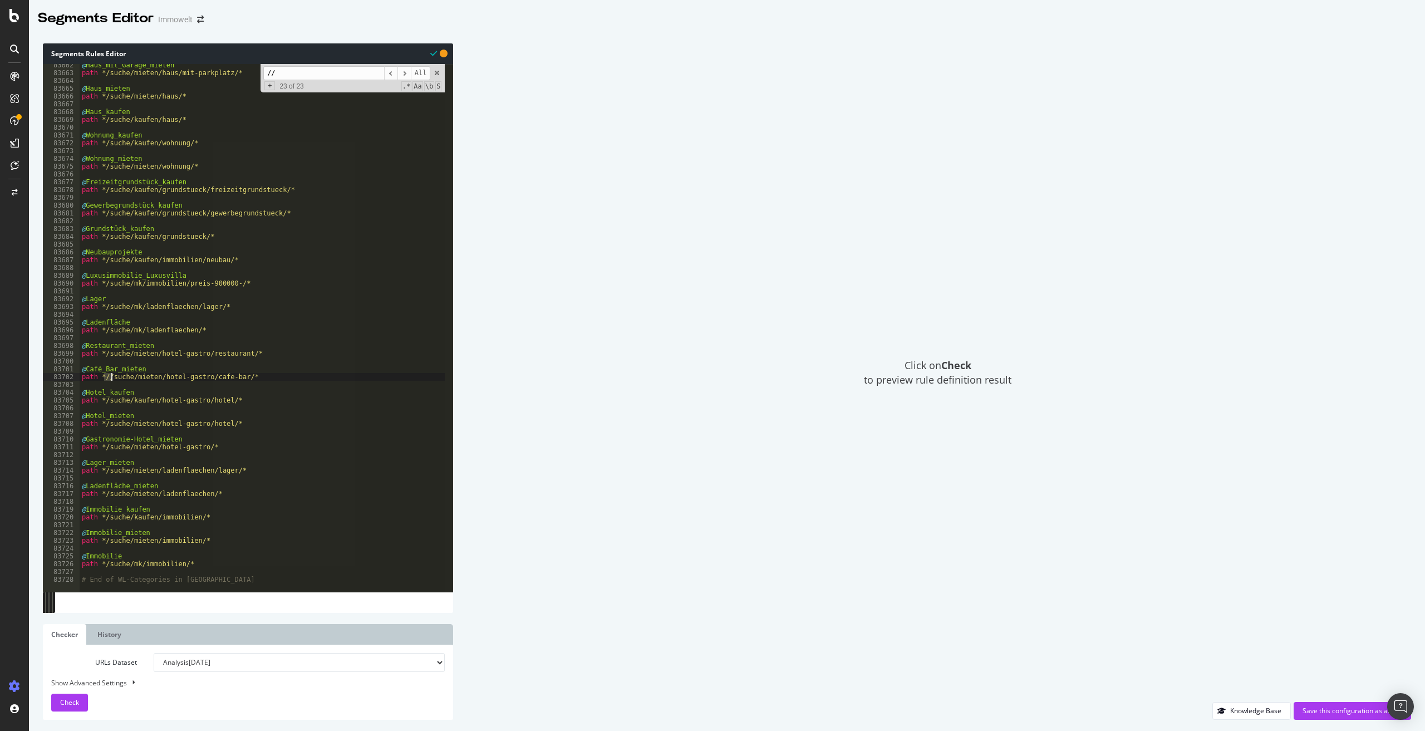
click at [110, 379] on div "@ Haus_mit_Garage_mieten path */suche/mieten/haus/mit-parkplatz/* @ Haus_mieten…" at bounding box center [262, 328] width 365 height 528
type textarea "path */suche/mieten/hotel-gastro/cafe-bar/*"
click at [1327, 714] on div "Save this configuration as active" at bounding box center [1352, 710] width 100 height 9
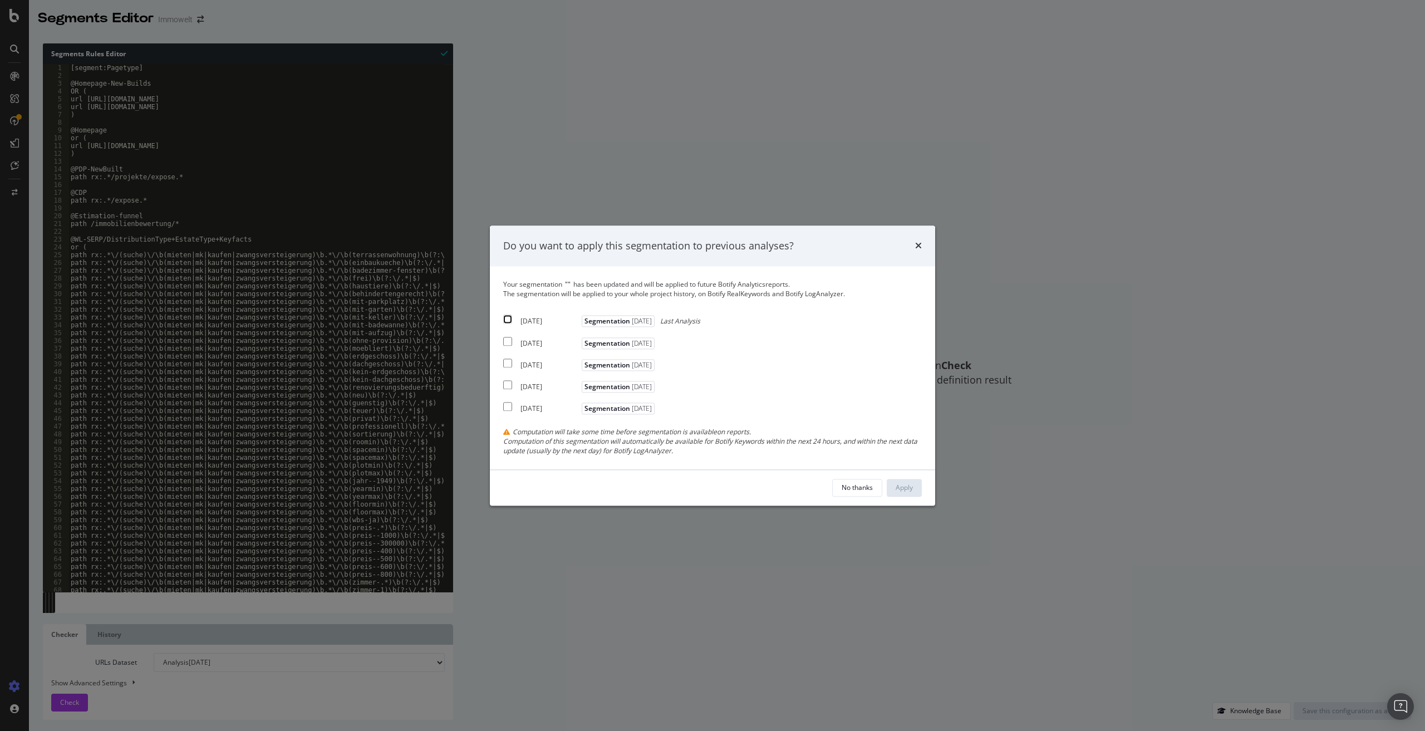
click at [504, 319] on input "modal" at bounding box center [507, 319] width 9 height 9
checkbox input "true"
click at [898, 483] on div "Apply" at bounding box center [903, 486] width 17 height 9
